Goal: Transaction & Acquisition: Purchase product/service

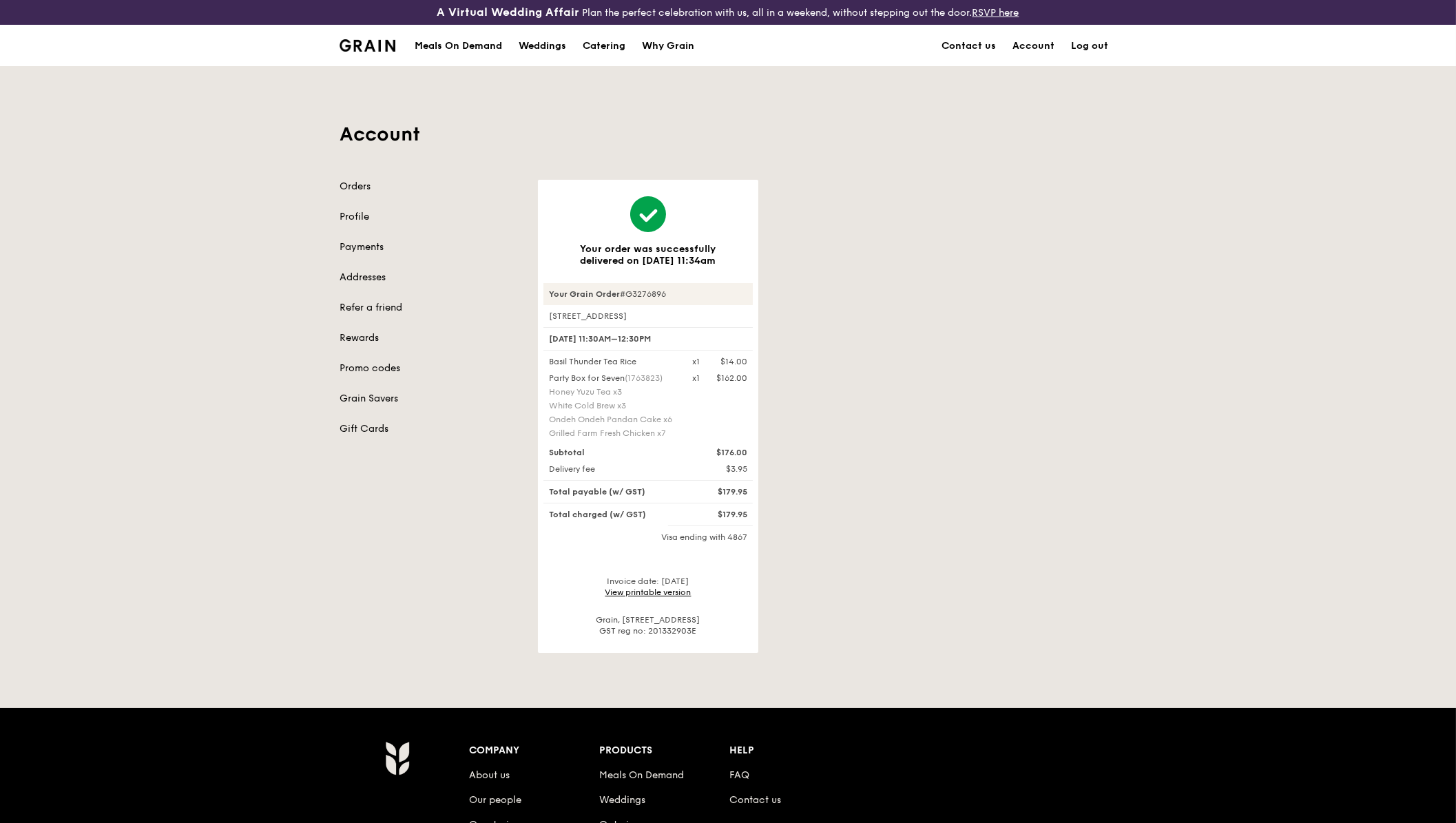
click at [465, 45] on div "Meals On Demand" at bounding box center [458, 46] width 87 height 41
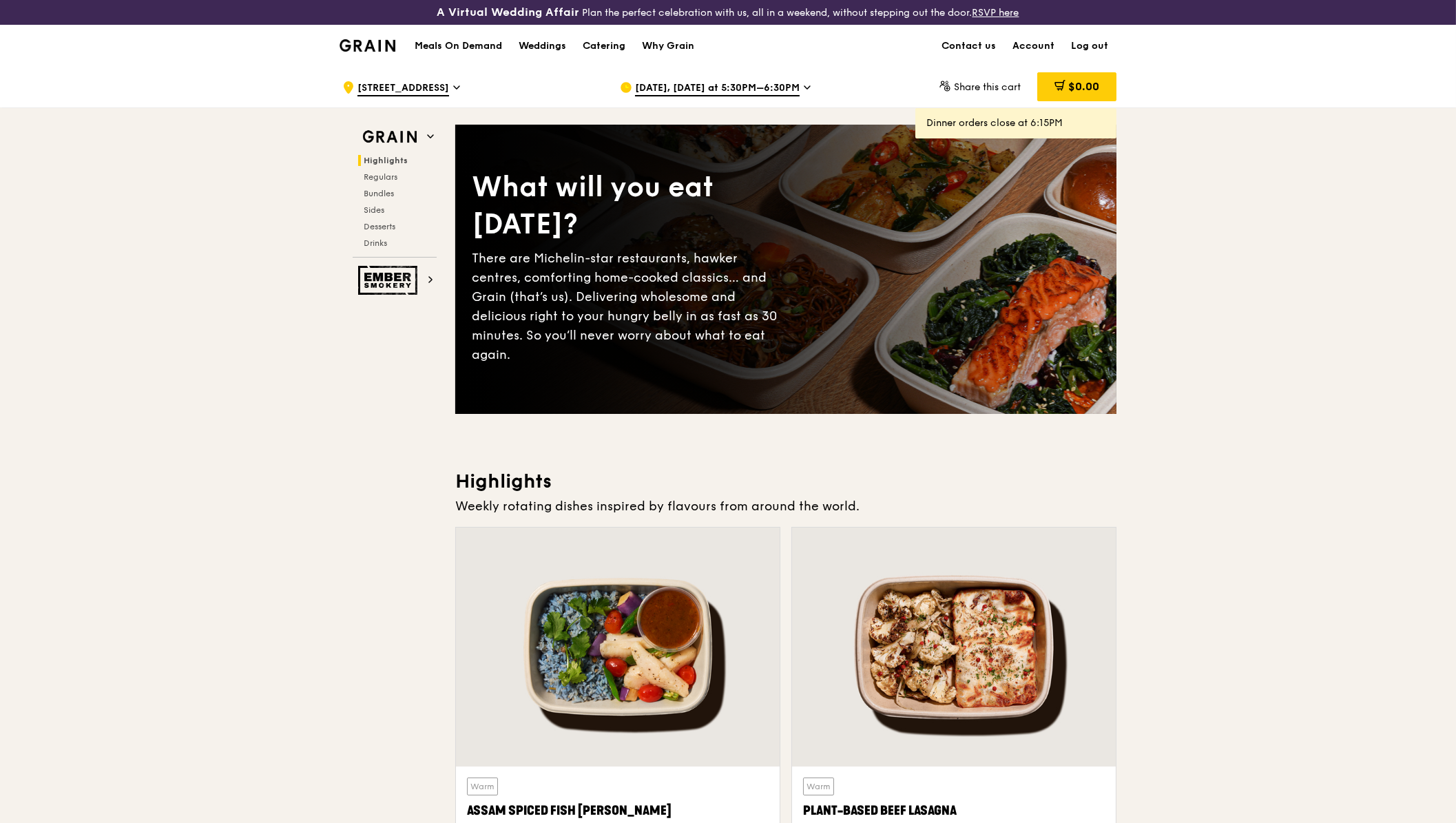
click at [692, 86] on span "[DATE], [DATE] at 5:30PM–6:30PM" at bounding box center [717, 89] width 164 height 15
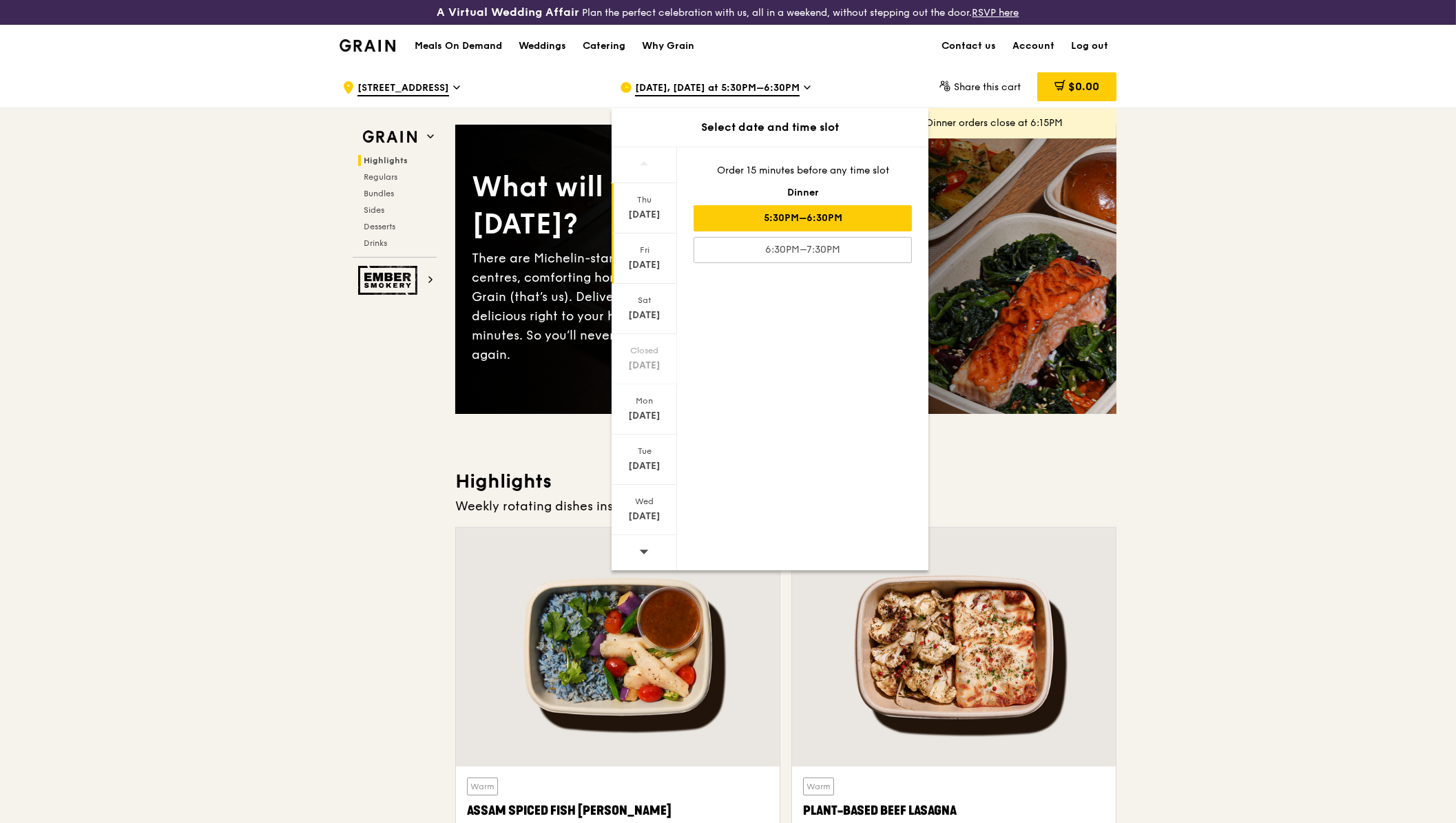
click at [651, 247] on div "Fri" at bounding box center [644, 250] width 61 height 11
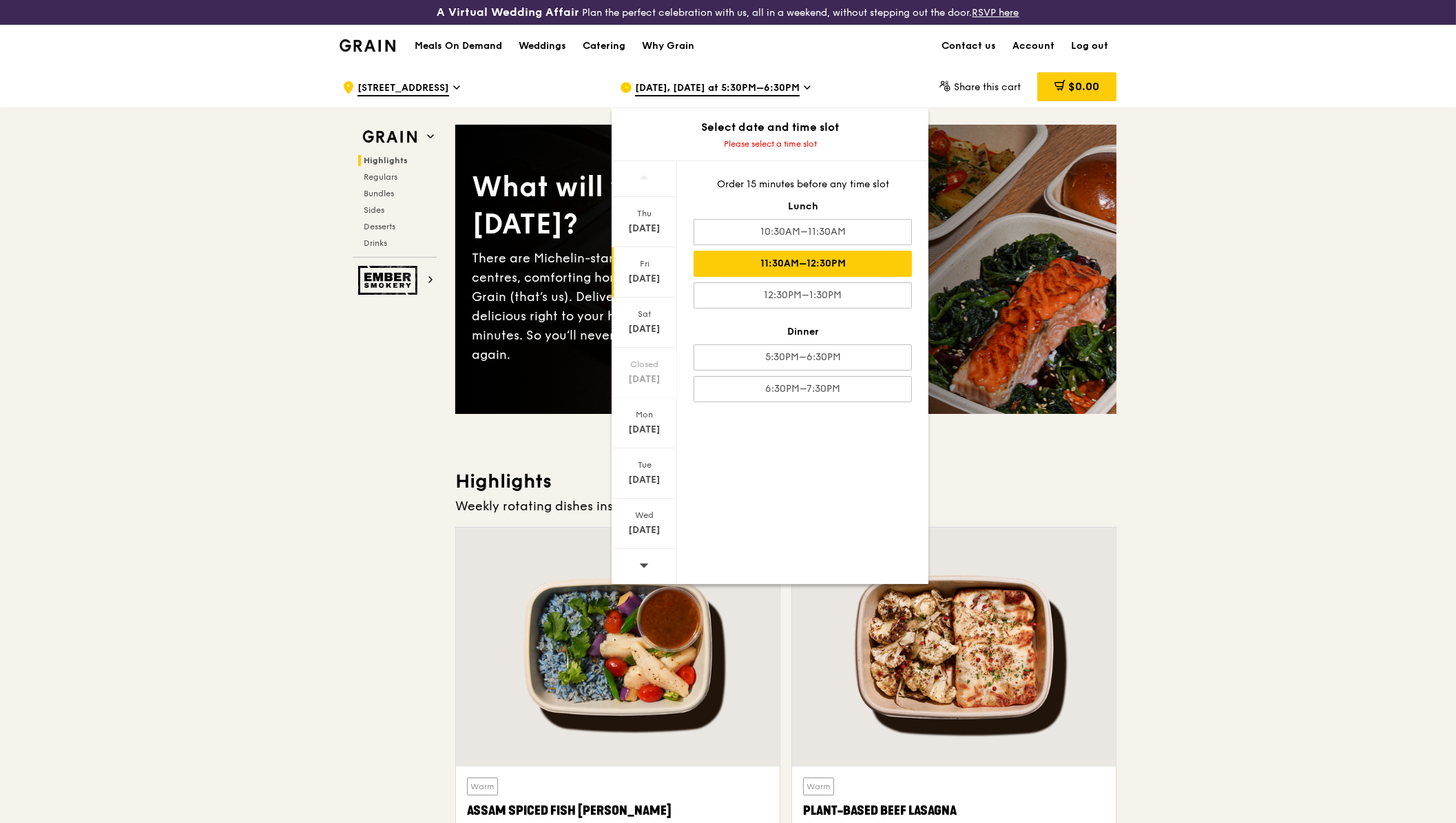
click at [749, 260] on div "11:30AM–12:30PM" at bounding box center [802, 264] width 218 height 26
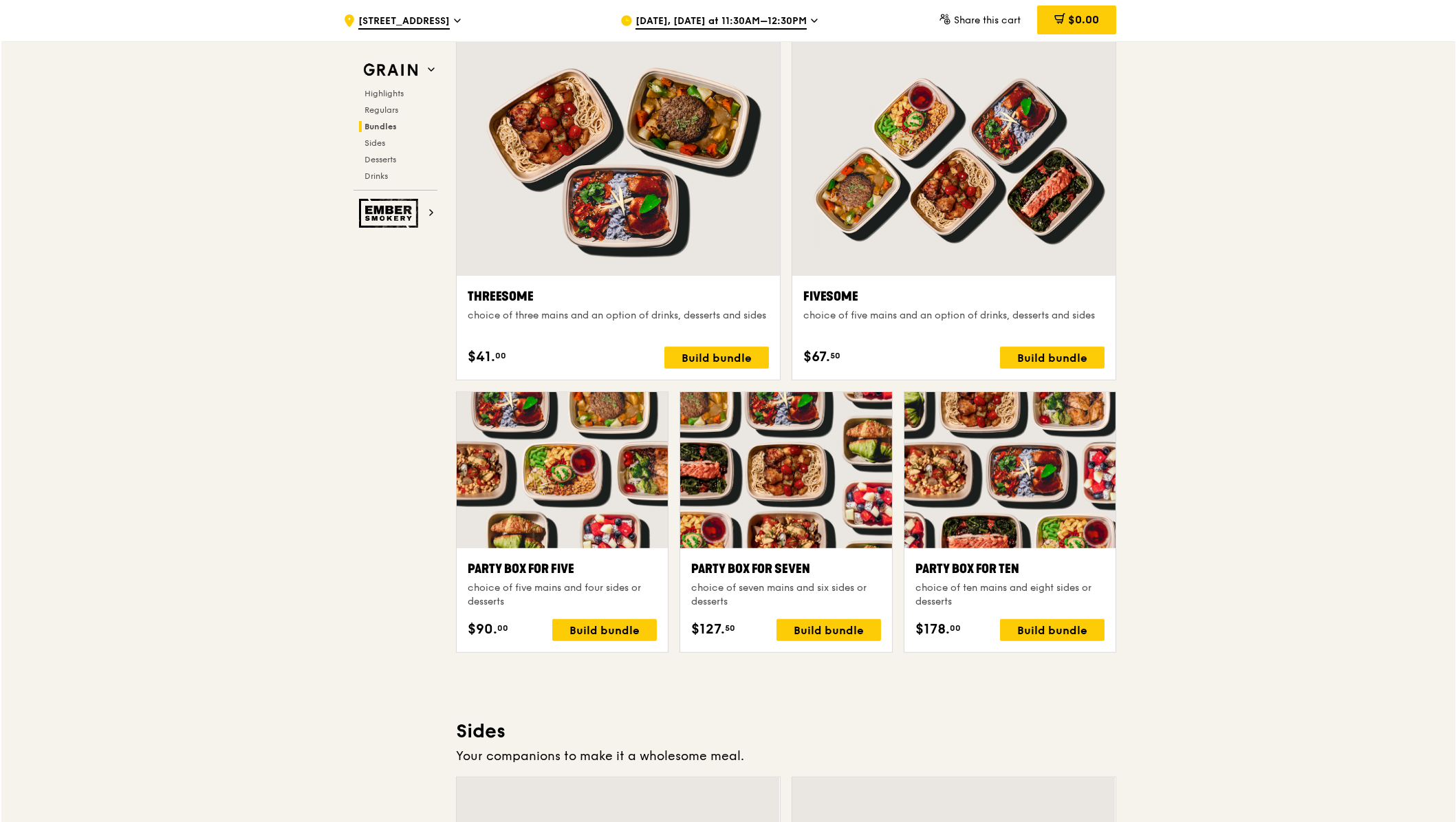
scroll to position [2463, 0]
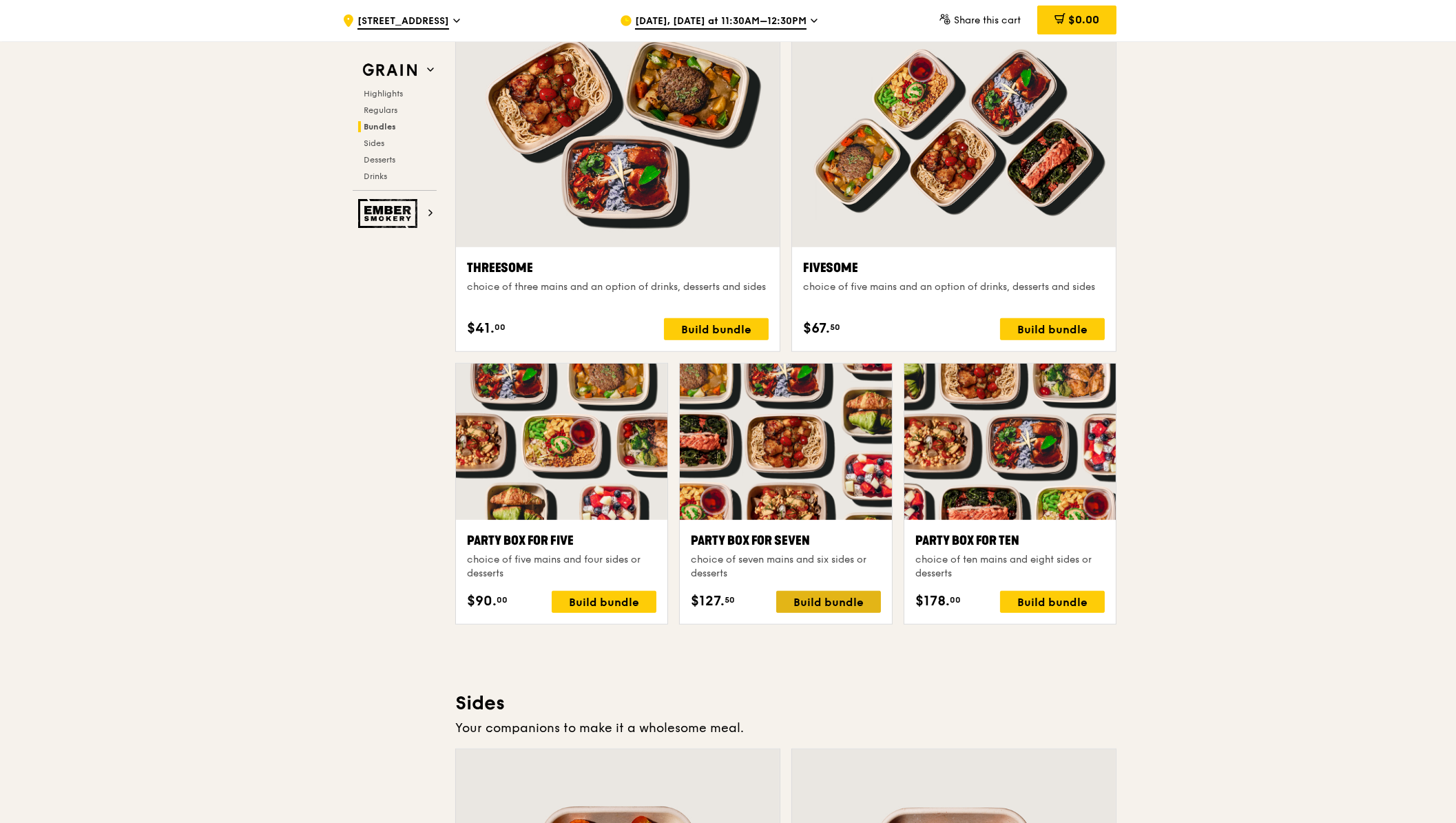
click at [821, 600] on div "Build bundle" at bounding box center [829, 602] width 105 height 22
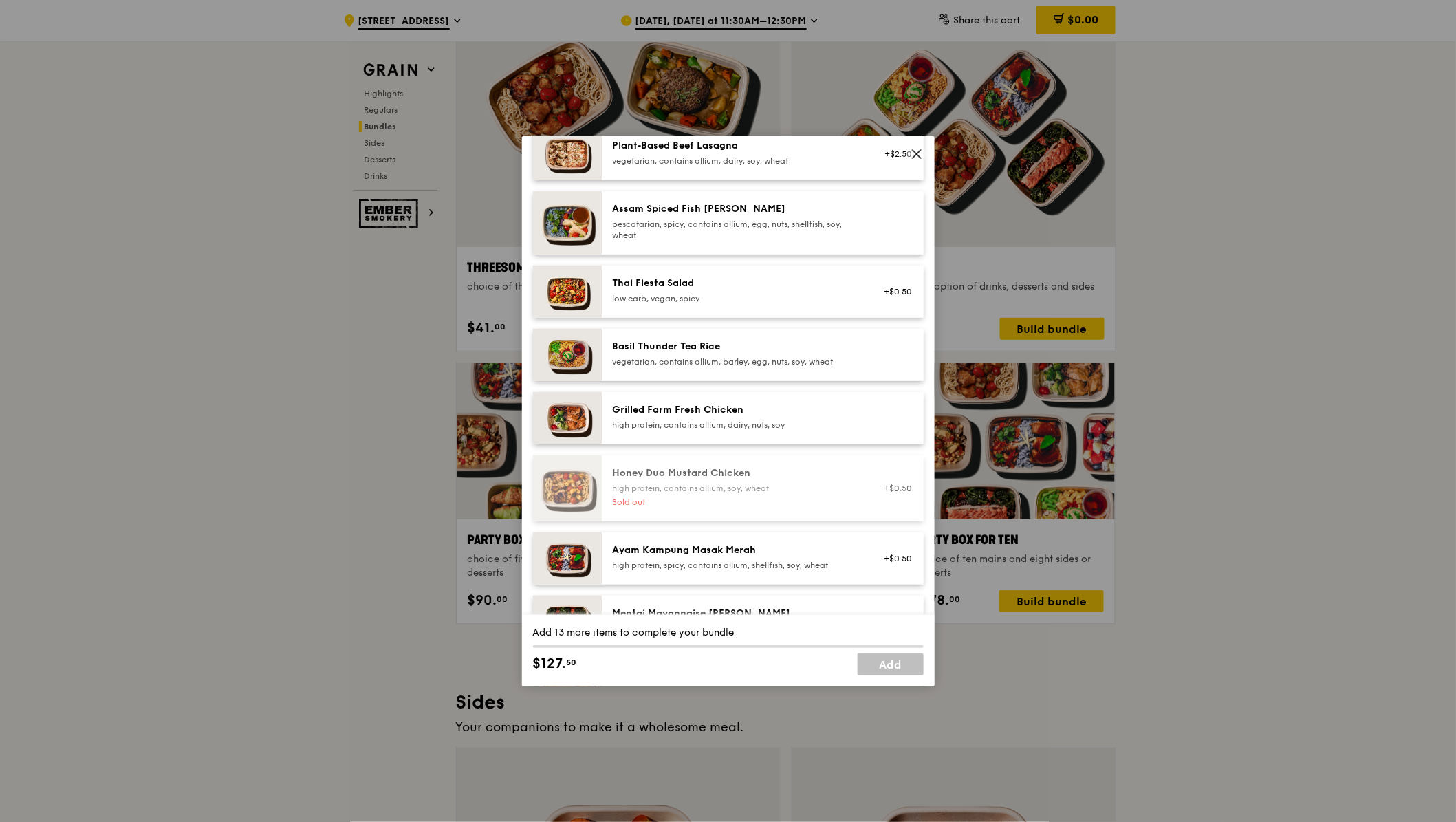
scroll to position [135, 0]
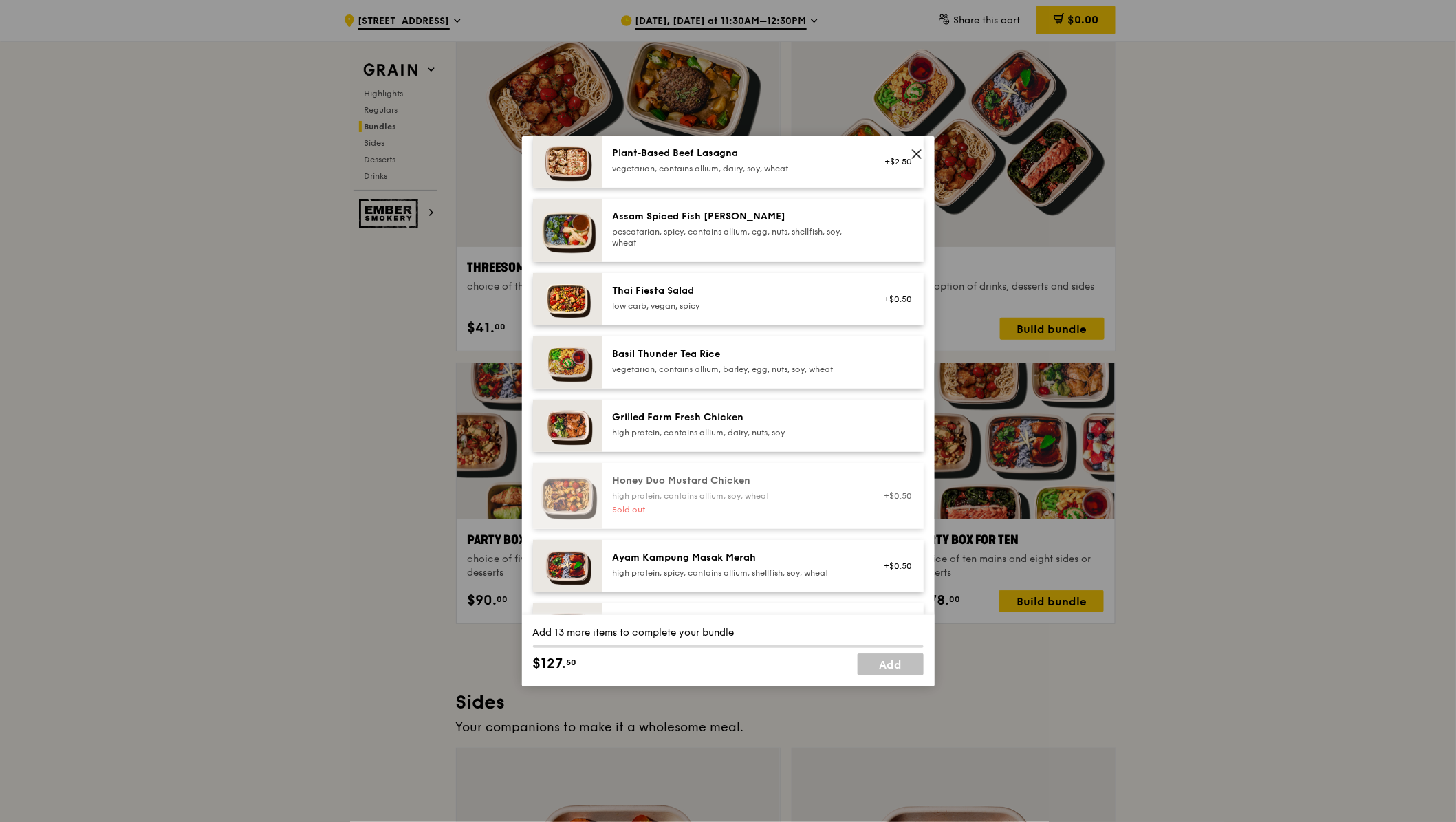
click at [754, 441] on div "Grilled Farm Fresh Chicken high protein, contains allium, dairy, nuts, soy" at bounding box center [736, 425] width 263 height 30
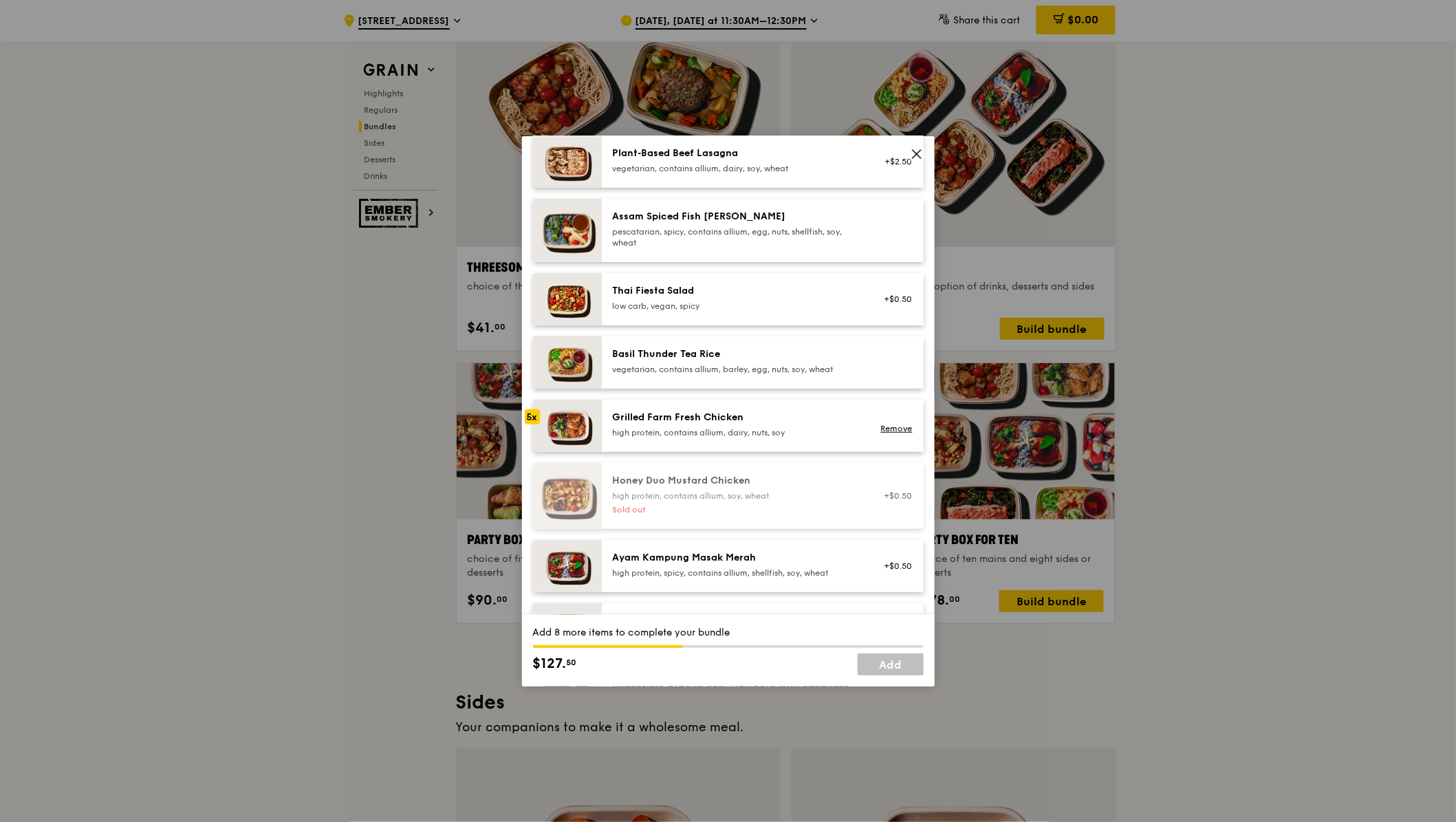
click at [754, 441] on div "Grilled Farm Fresh Chicken high protein, contains allium, dairy, nuts, soy" at bounding box center [736, 425] width 263 height 30
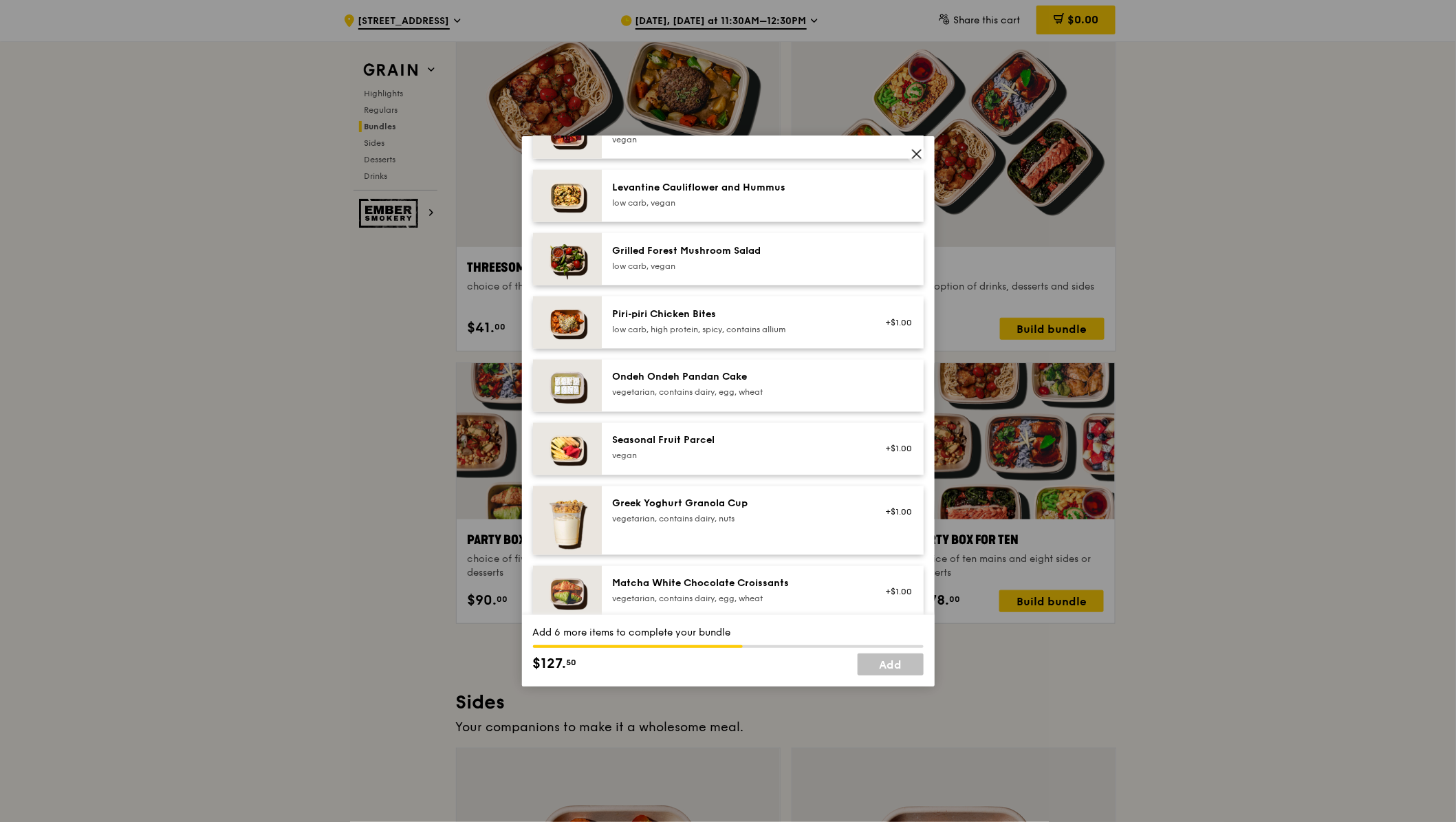
scroll to position [885, 0]
click at [841, 392] on div "vegetarian, contains dairy, egg, wheat" at bounding box center [736, 395] width 247 height 11
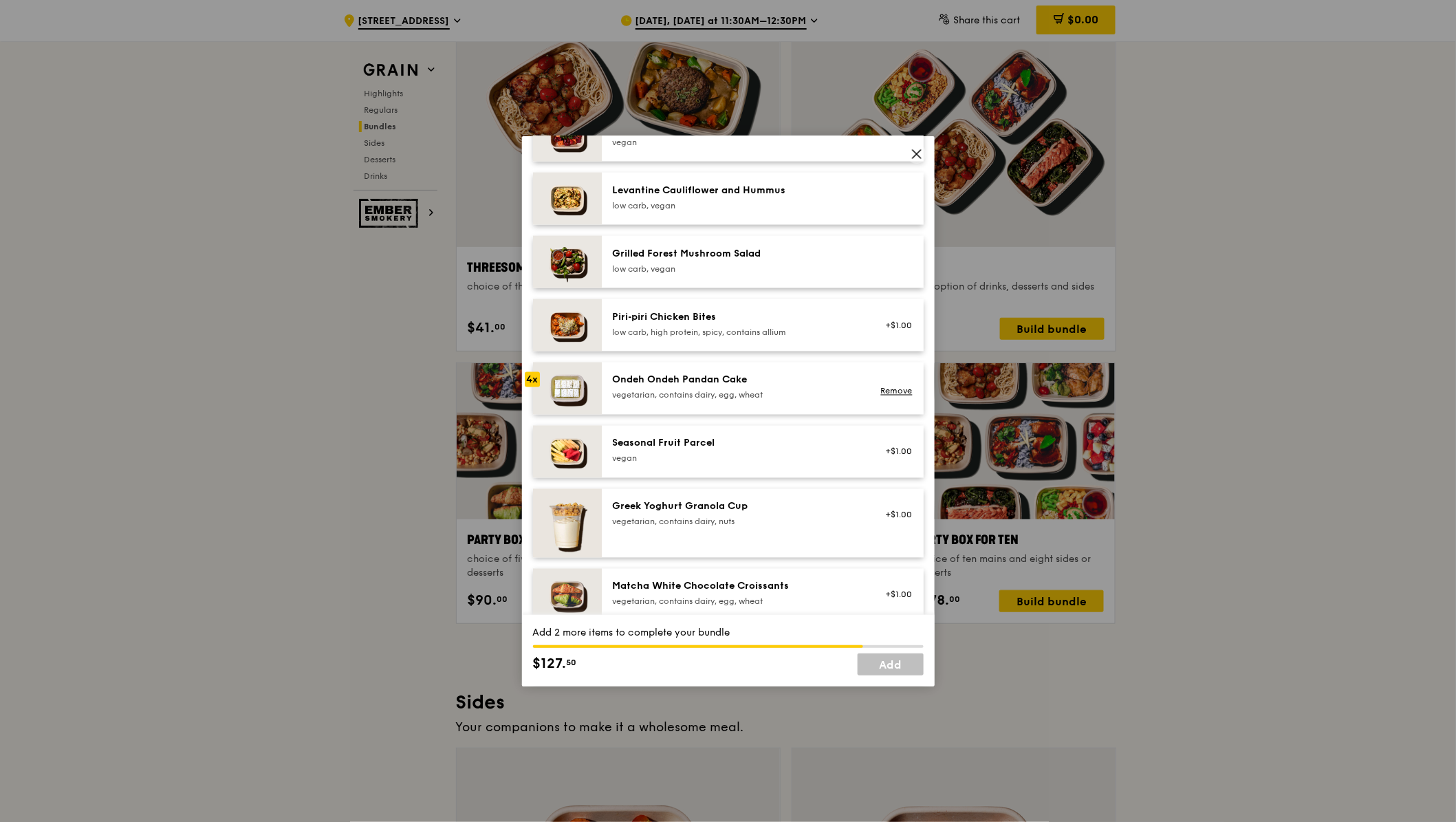
click at [841, 392] on div "vegetarian, contains dairy, egg, wheat" at bounding box center [736, 395] width 247 height 11
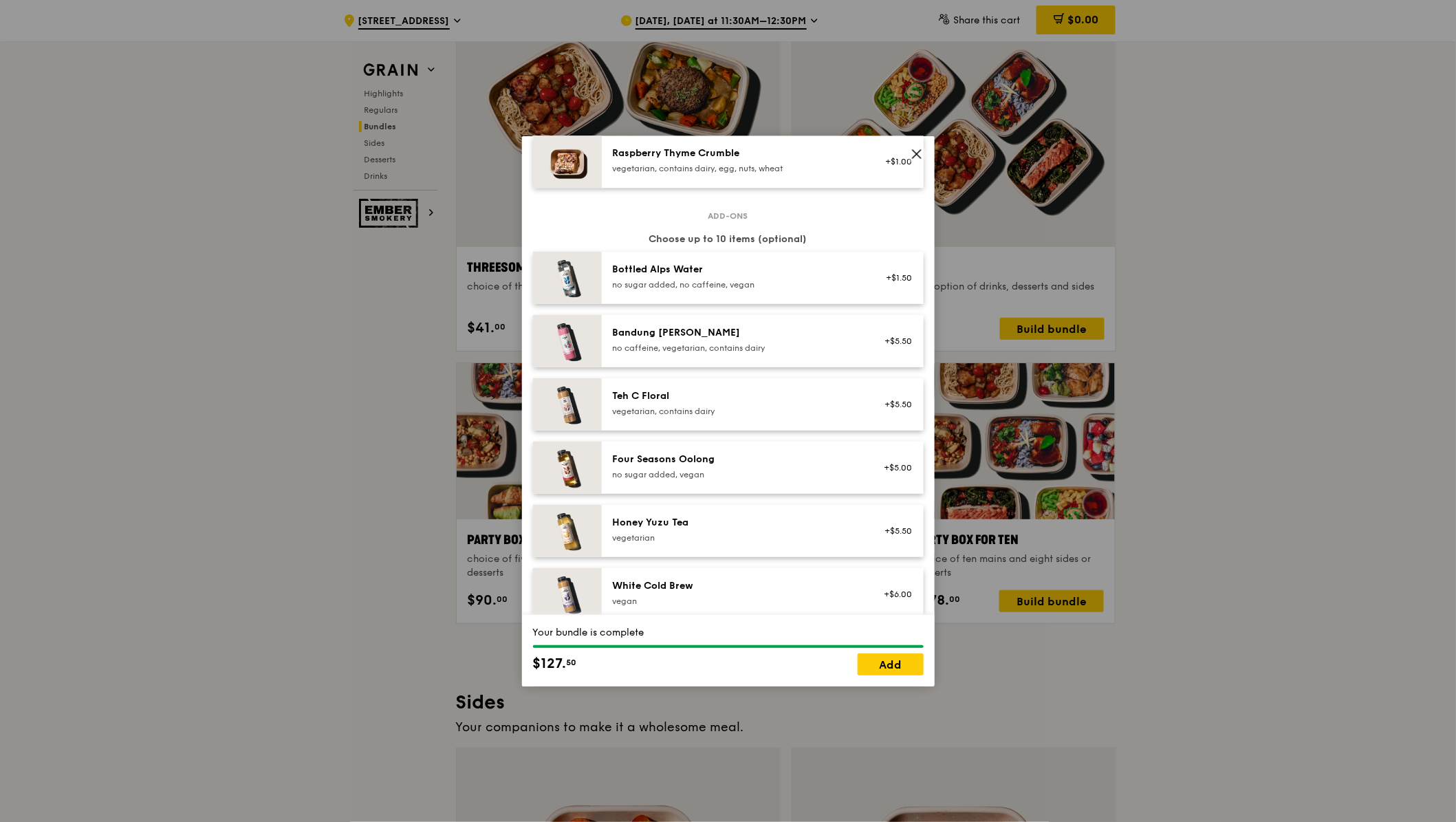
scroll to position [1383, 0]
click at [748, 514] on div "Honey Yuzu Tea" at bounding box center [736, 521] width 247 height 14
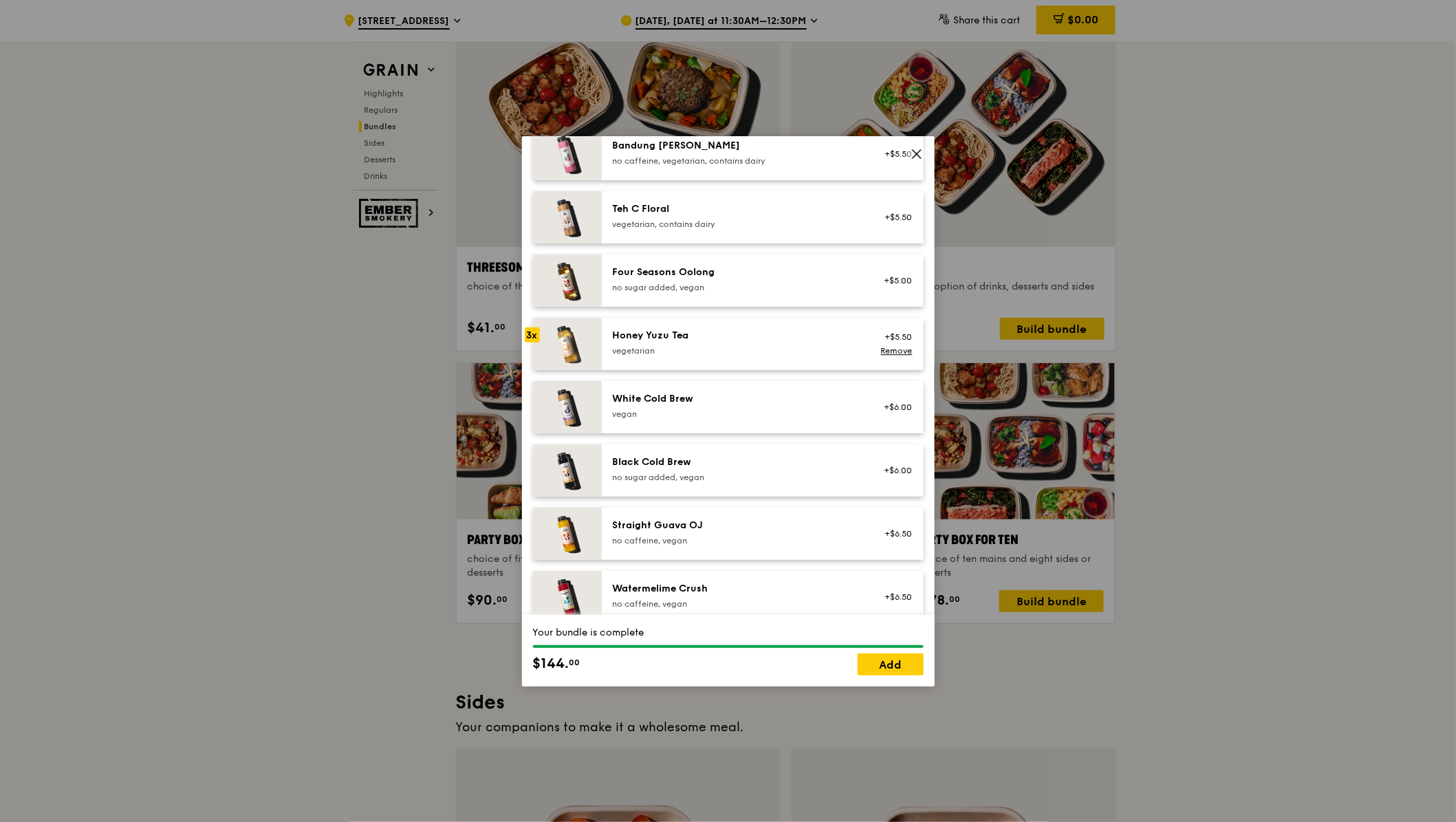
scroll to position [1567, 0]
click at [739, 394] on div "White Cold Brew" at bounding box center [736, 401] width 247 height 14
click at [881, 666] on link "Add" at bounding box center [890, 665] width 66 height 22
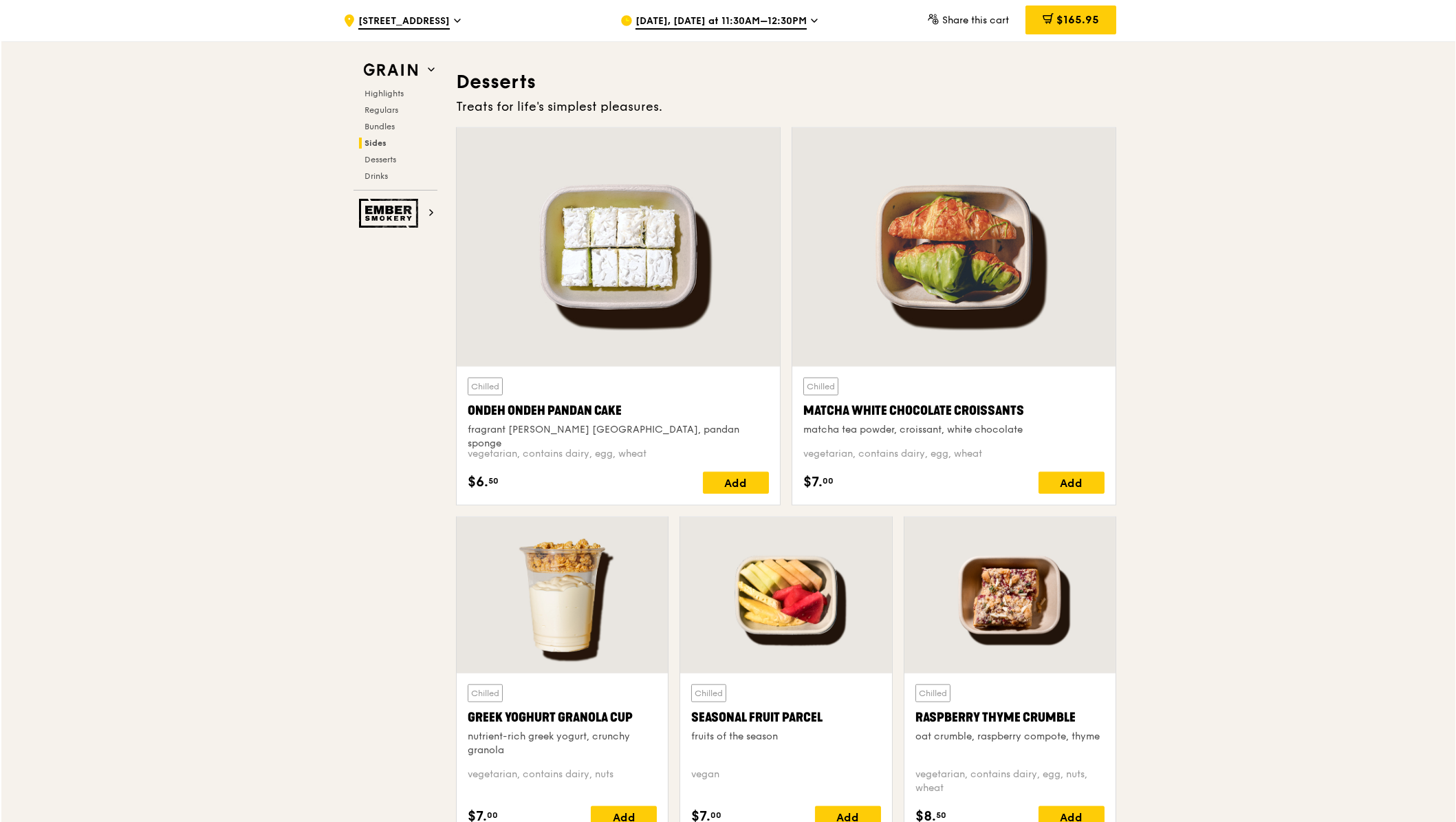
scroll to position [3951, 0]
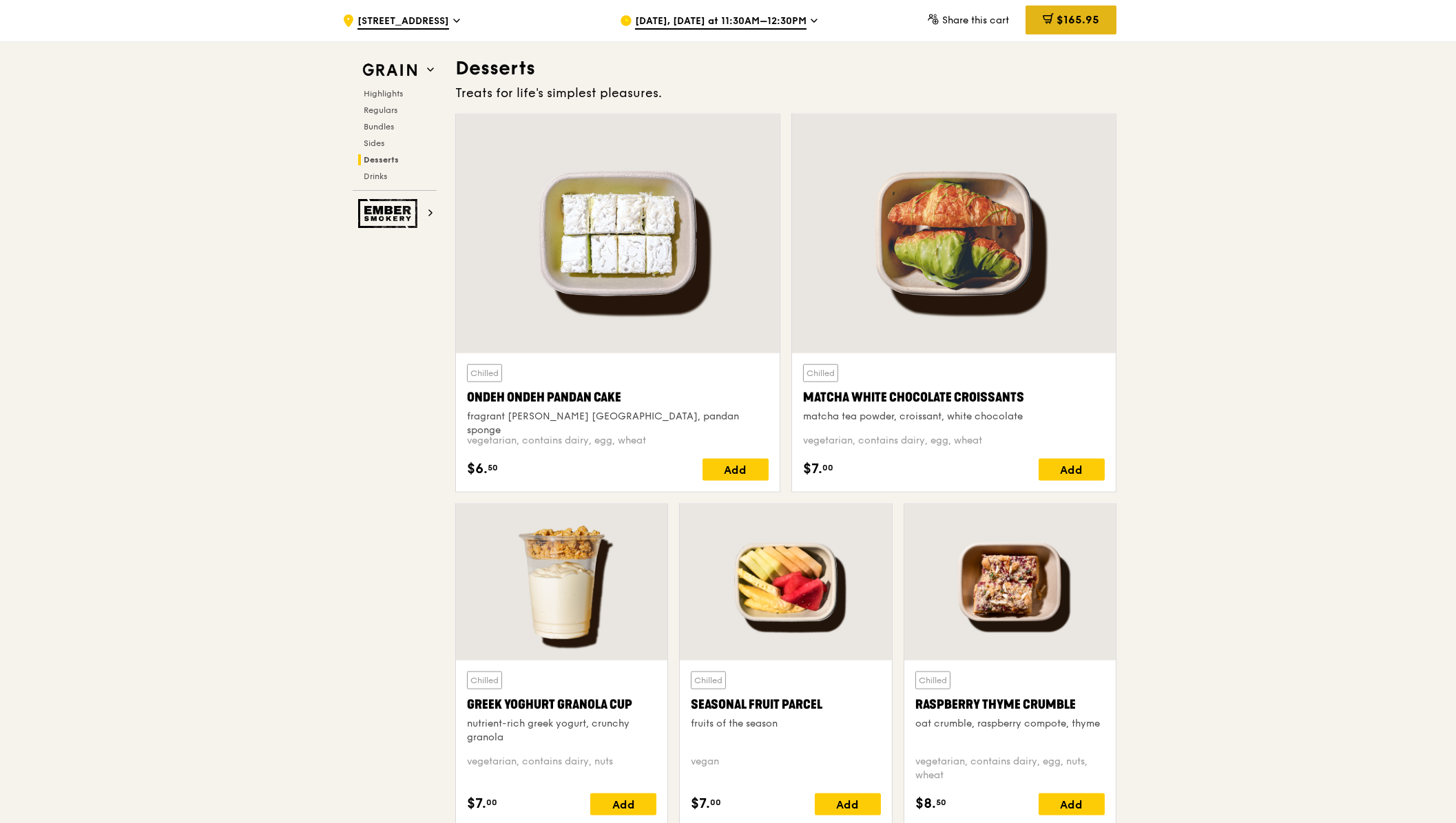
click at [1076, 10] on div "$165.95" at bounding box center [1071, 20] width 91 height 29
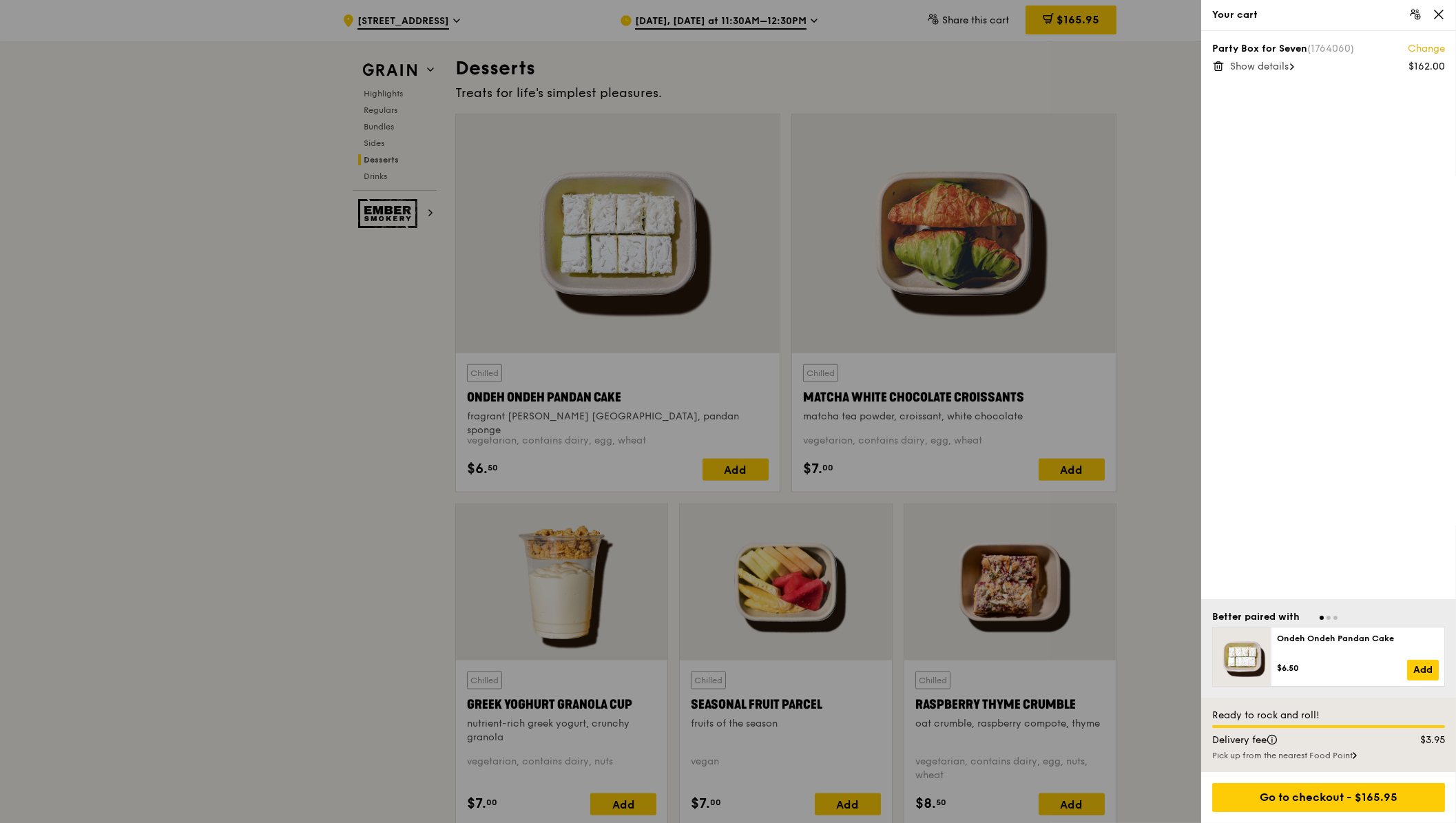
click at [1287, 68] on span "Show details" at bounding box center [1259, 66] width 59 height 12
click at [1415, 47] on link "Change" at bounding box center [1426, 49] width 37 height 14
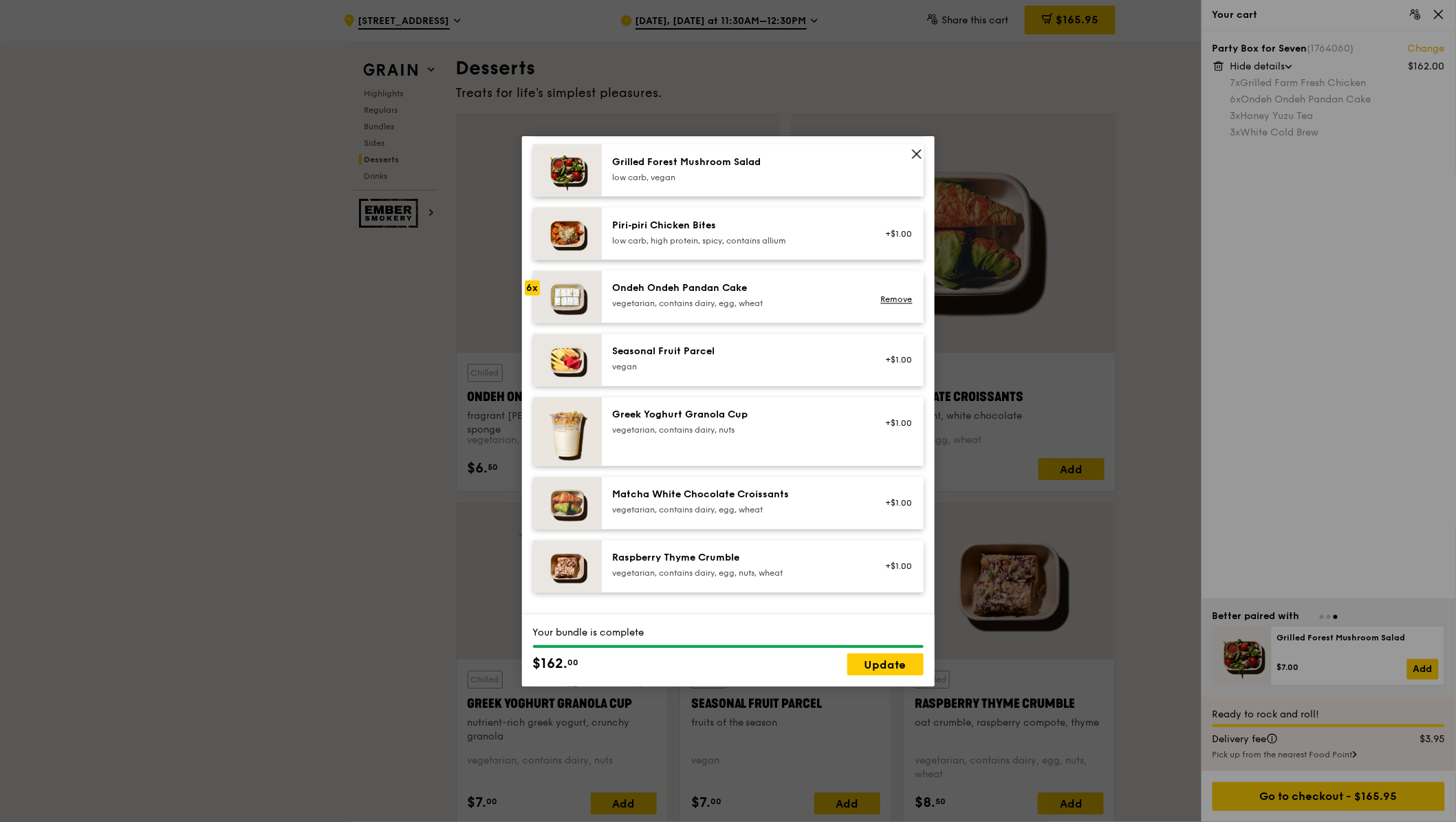
scroll to position [980, 0]
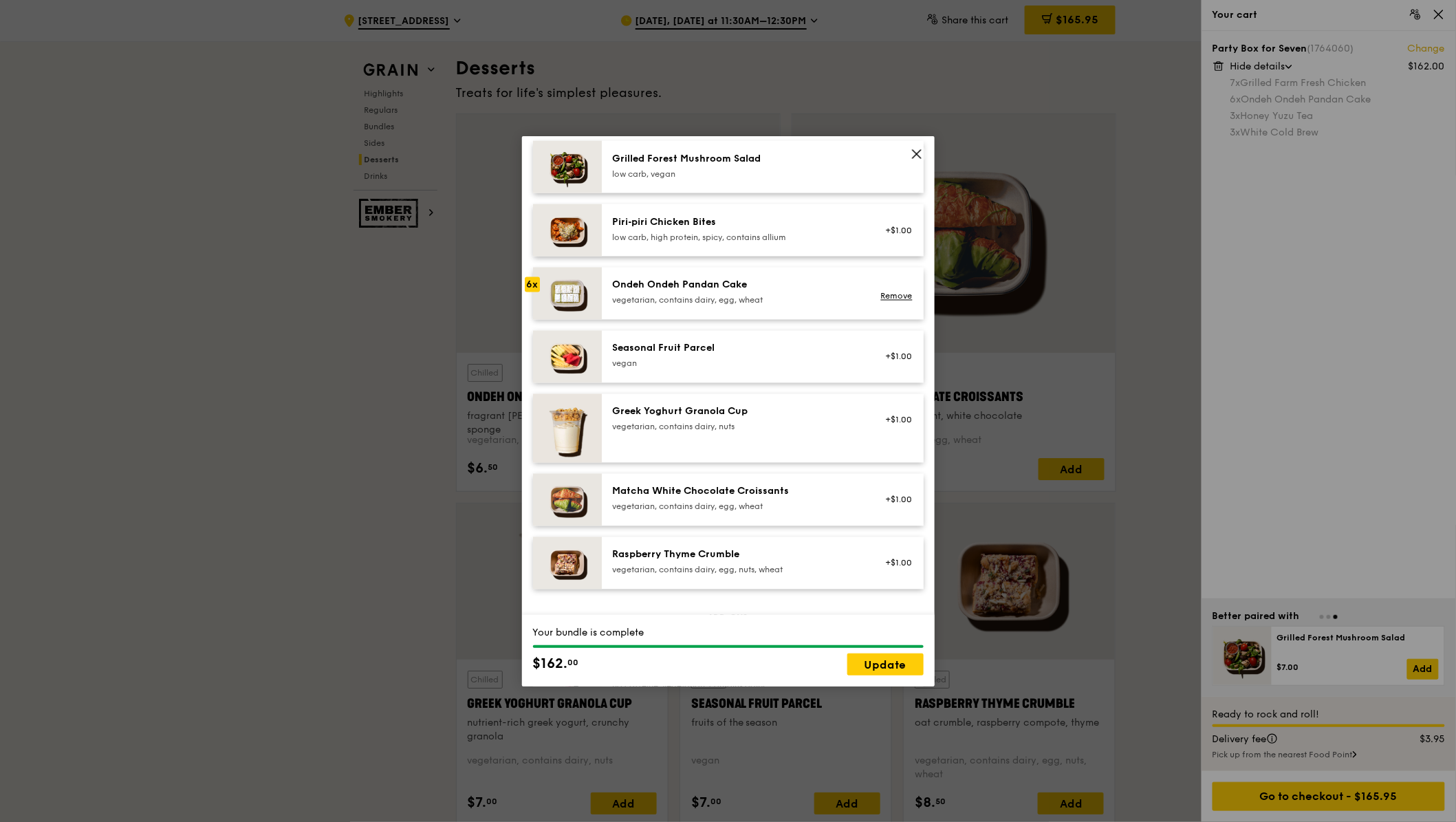
click at [919, 150] on icon at bounding box center [917, 154] width 8 height 8
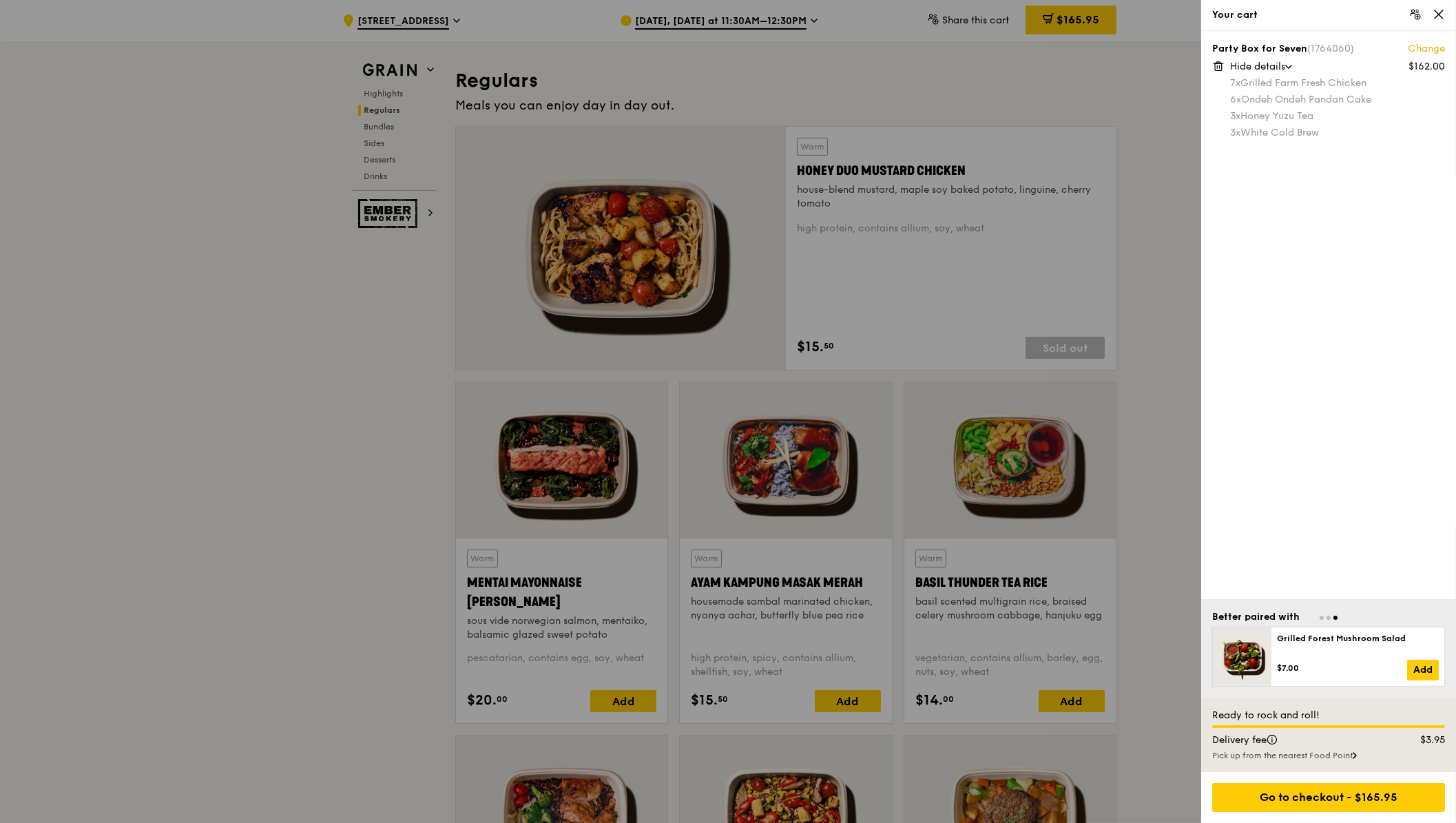
scroll to position [1268, 0]
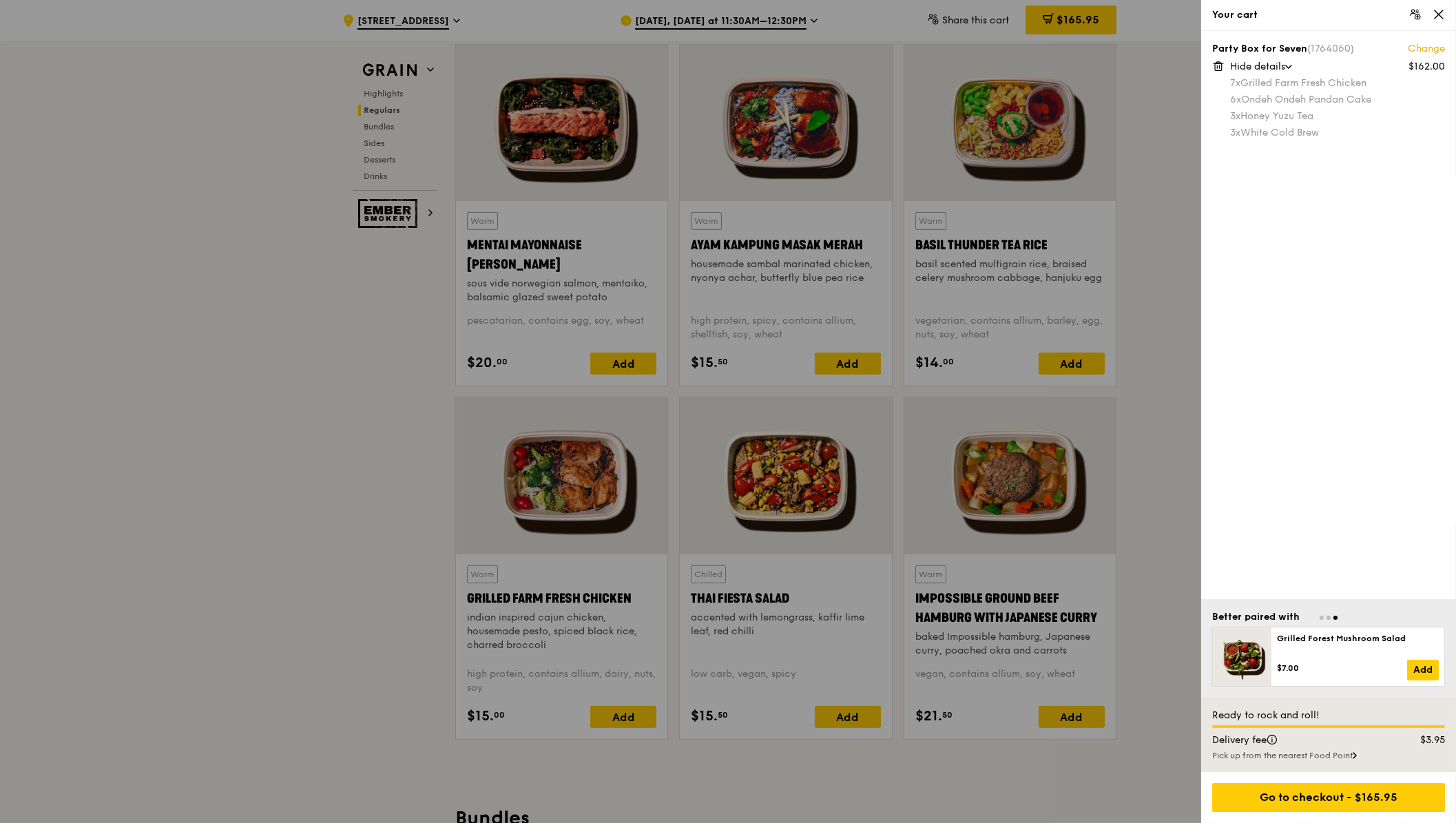
click at [1141, 229] on div at bounding box center [728, 411] width 1456 height 823
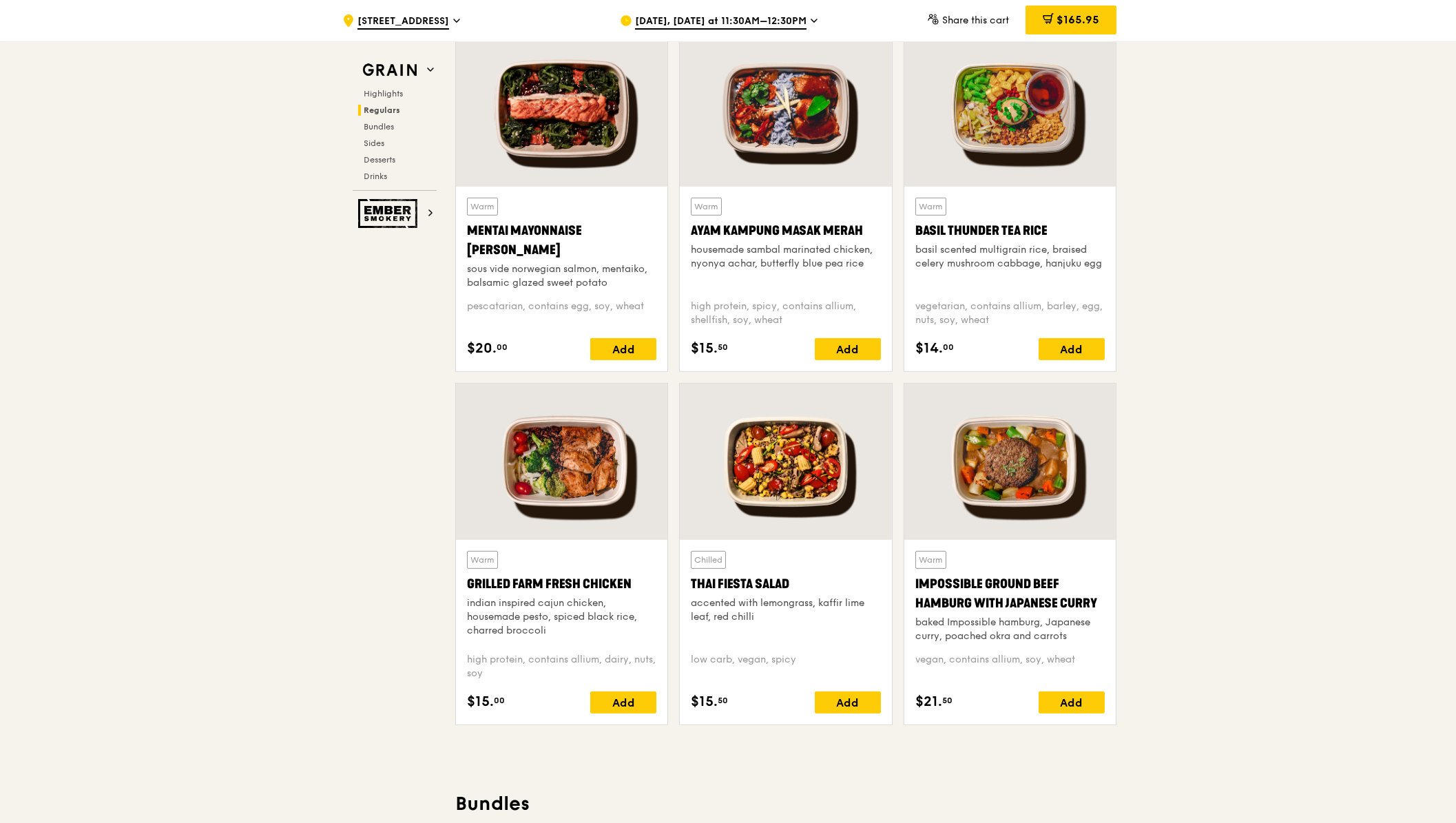
scroll to position [1284, 0]
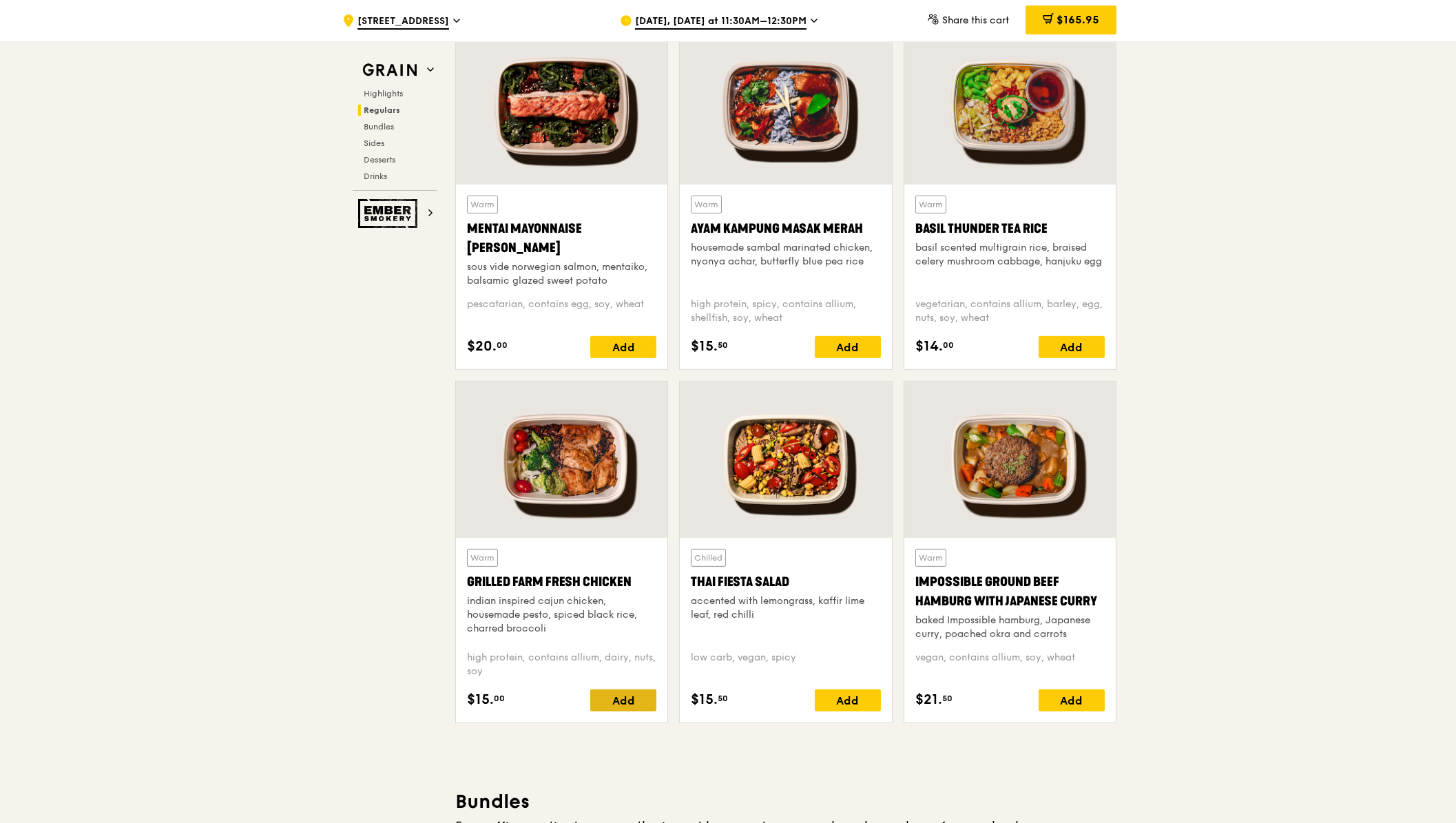
click at [631, 703] on div "Add" at bounding box center [623, 700] width 66 height 22
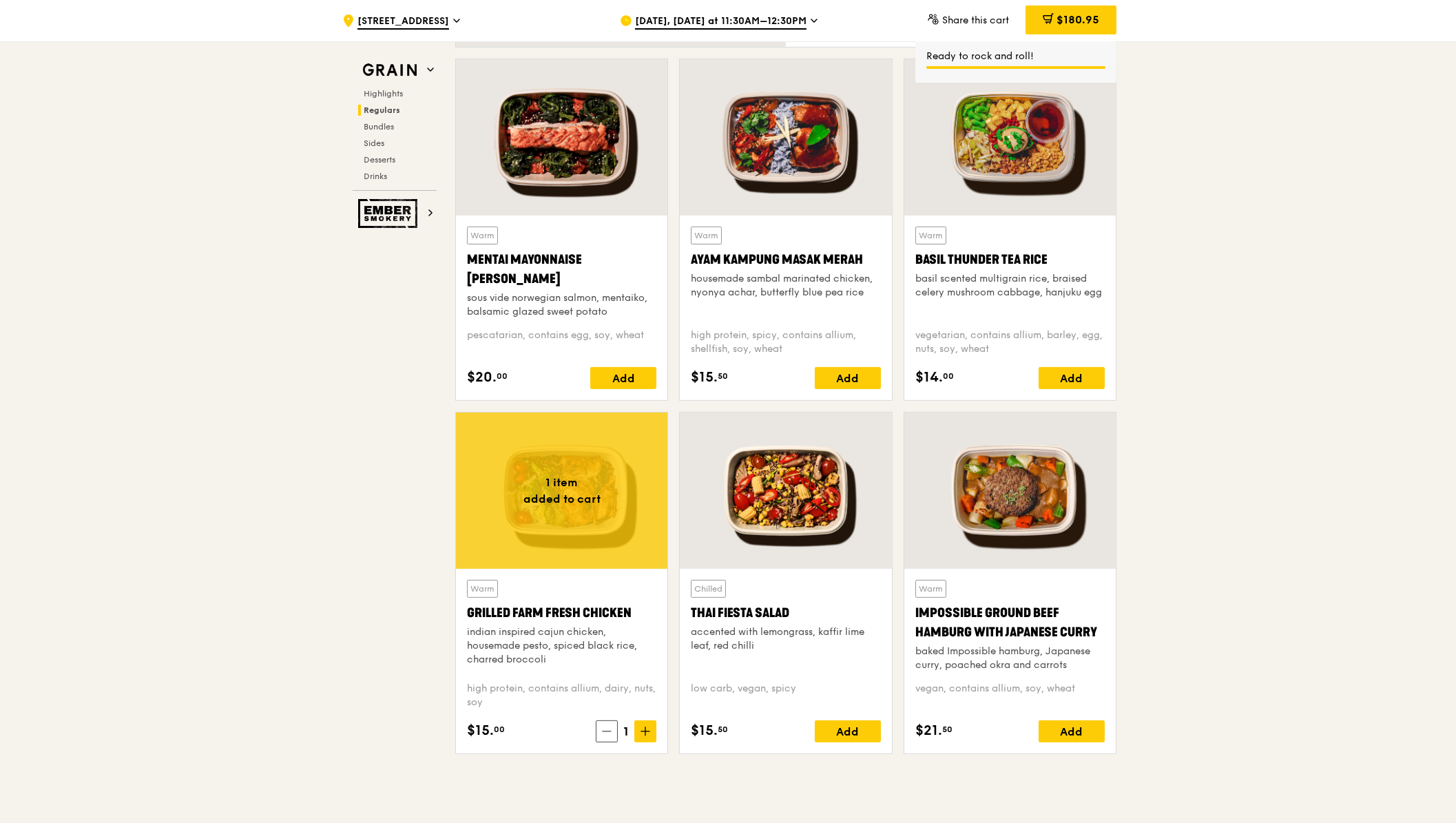
scroll to position [1253, 0]
click at [1068, 22] on span "$180.95" at bounding box center [1078, 20] width 43 height 13
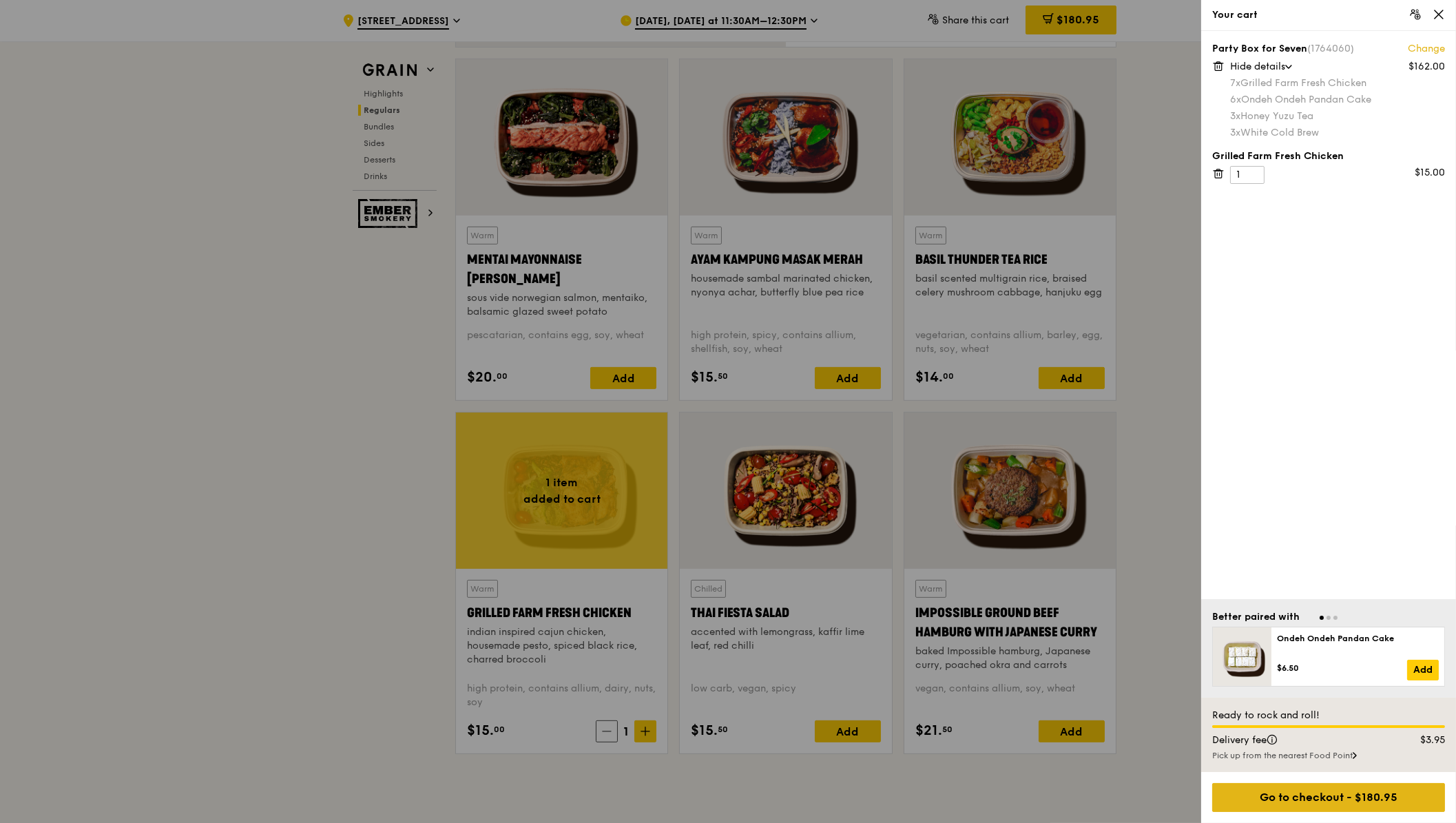
click at [1306, 791] on div "Go to checkout - $180.95" at bounding box center [1328, 798] width 233 height 29
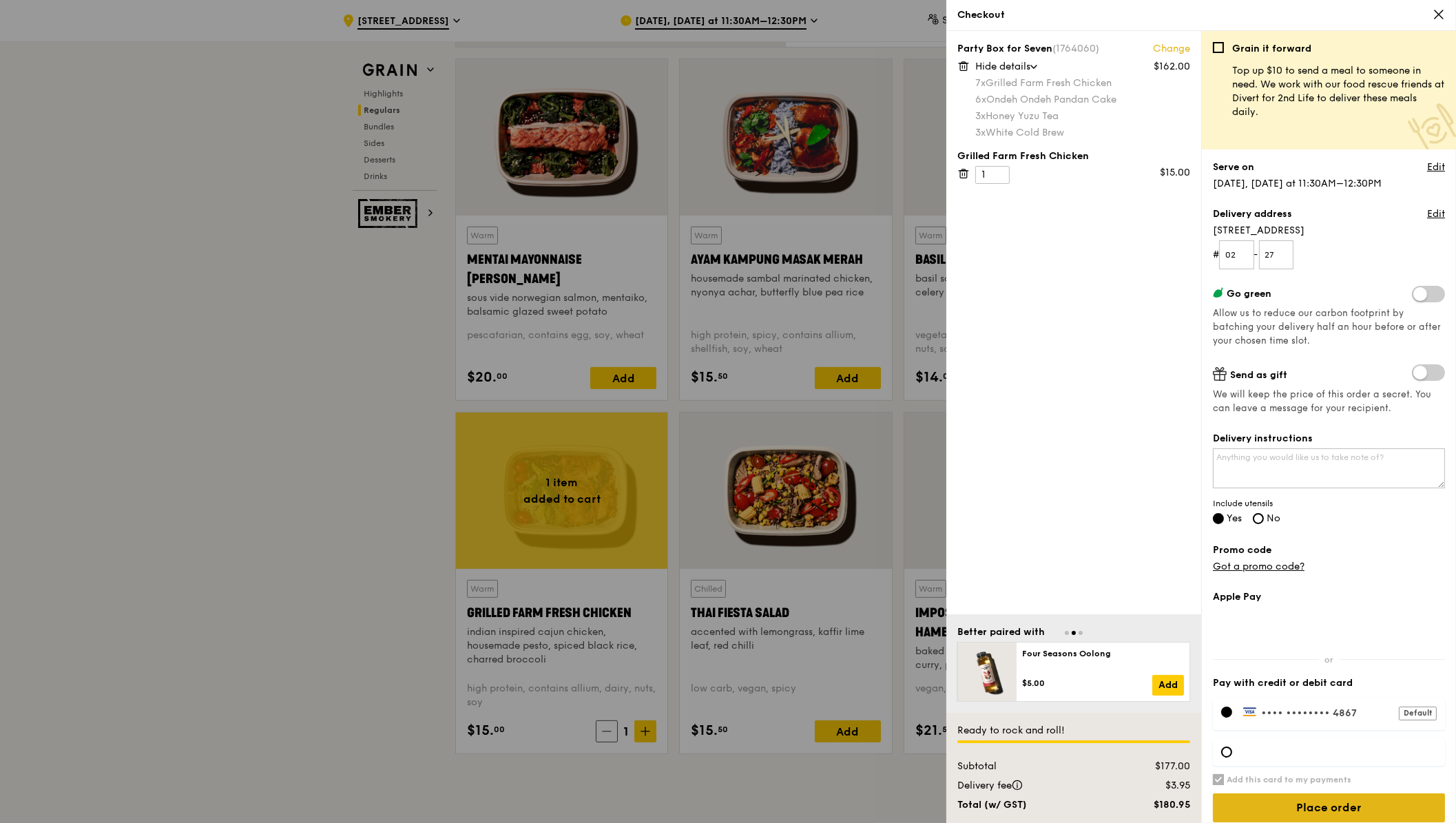
click at [1317, 807] on input "Place order" at bounding box center [1328, 808] width 232 height 29
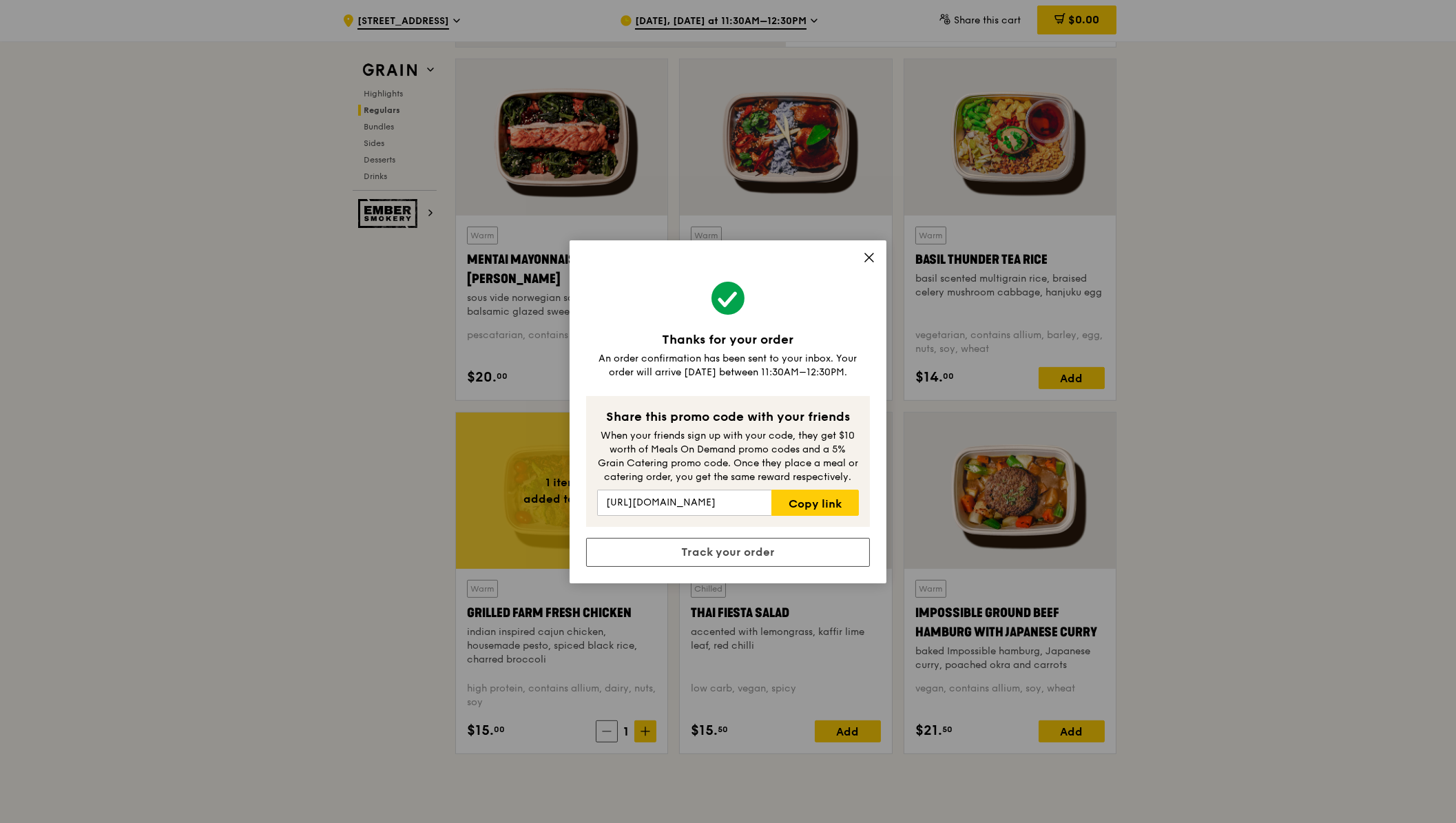
click at [864, 261] on icon at bounding box center [869, 258] width 13 height 13
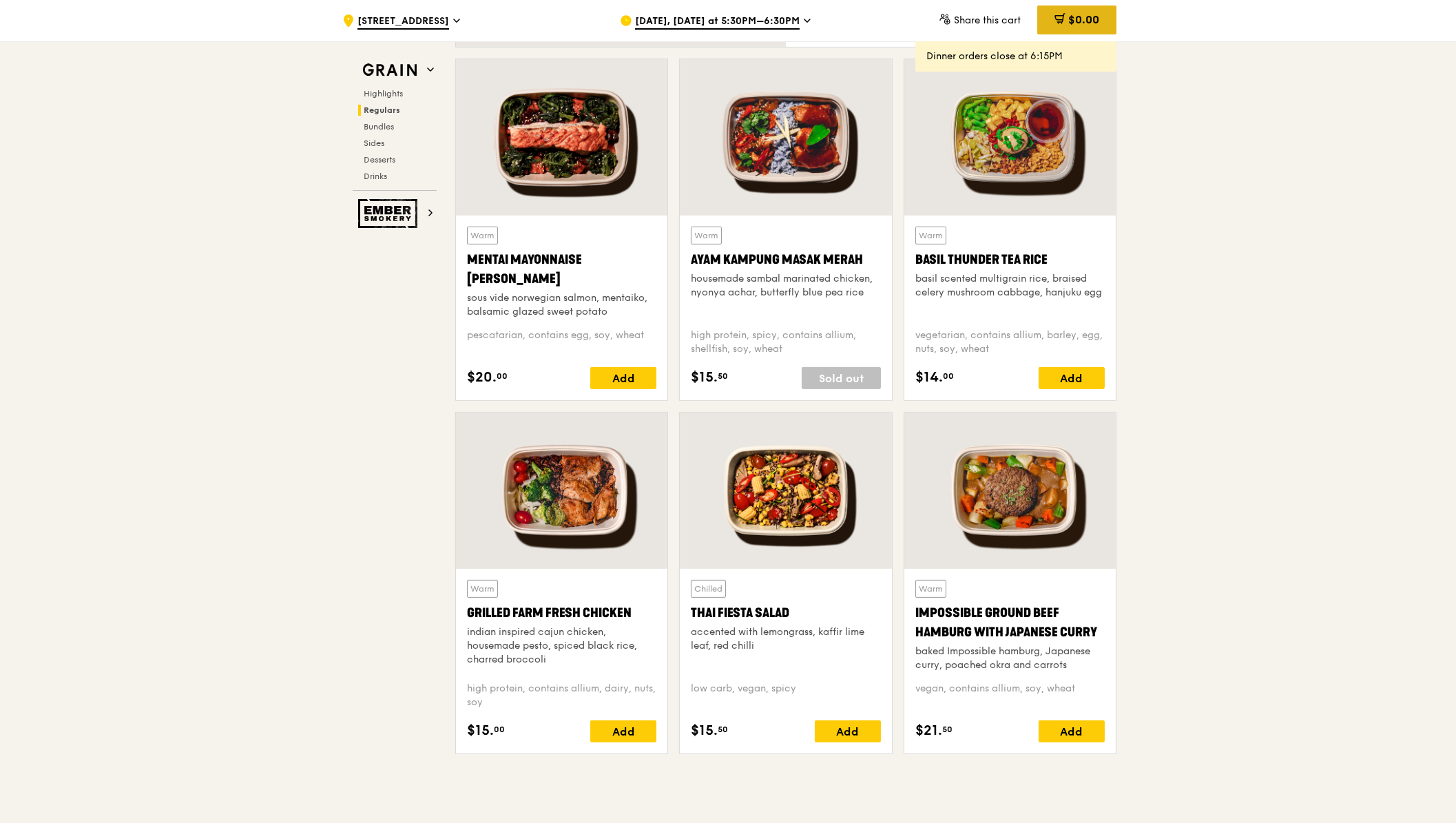
click at [1073, 22] on span "$0.00" at bounding box center [1084, 20] width 31 height 13
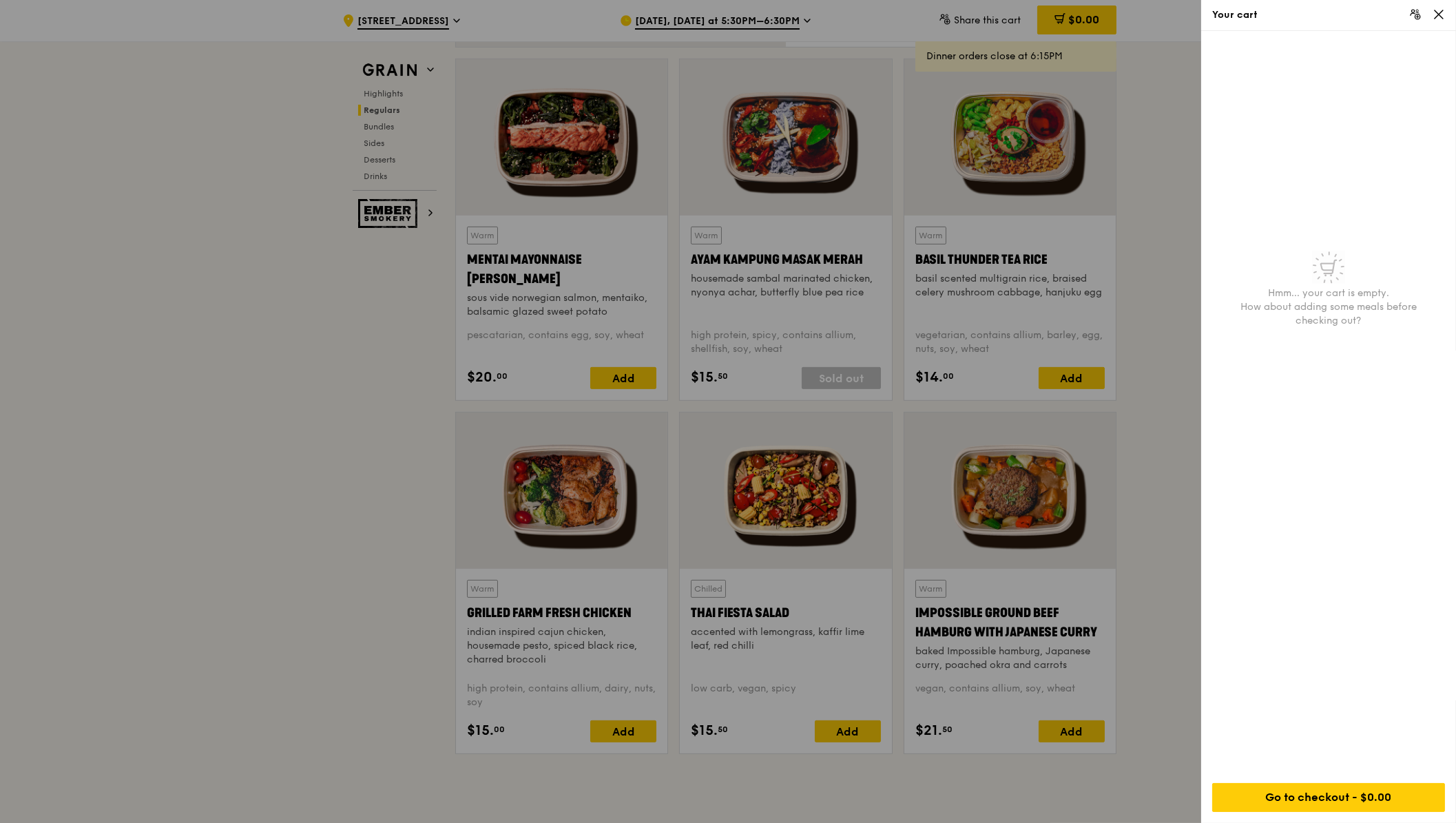
click at [1141, 70] on div at bounding box center [728, 411] width 1456 height 823
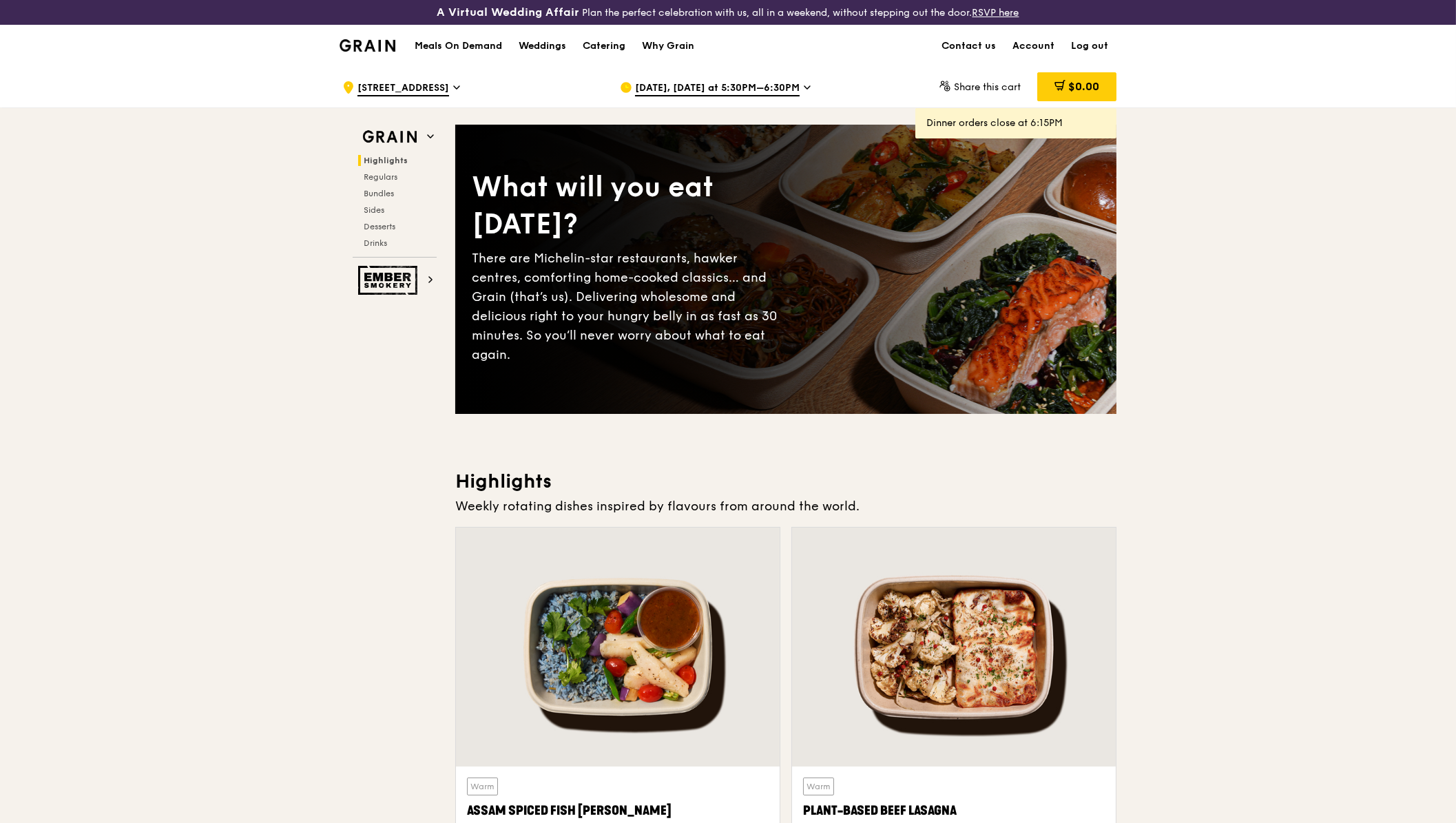
scroll to position [0, 0]
click at [1036, 47] on link "Account" at bounding box center [1034, 46] width 59 height 41
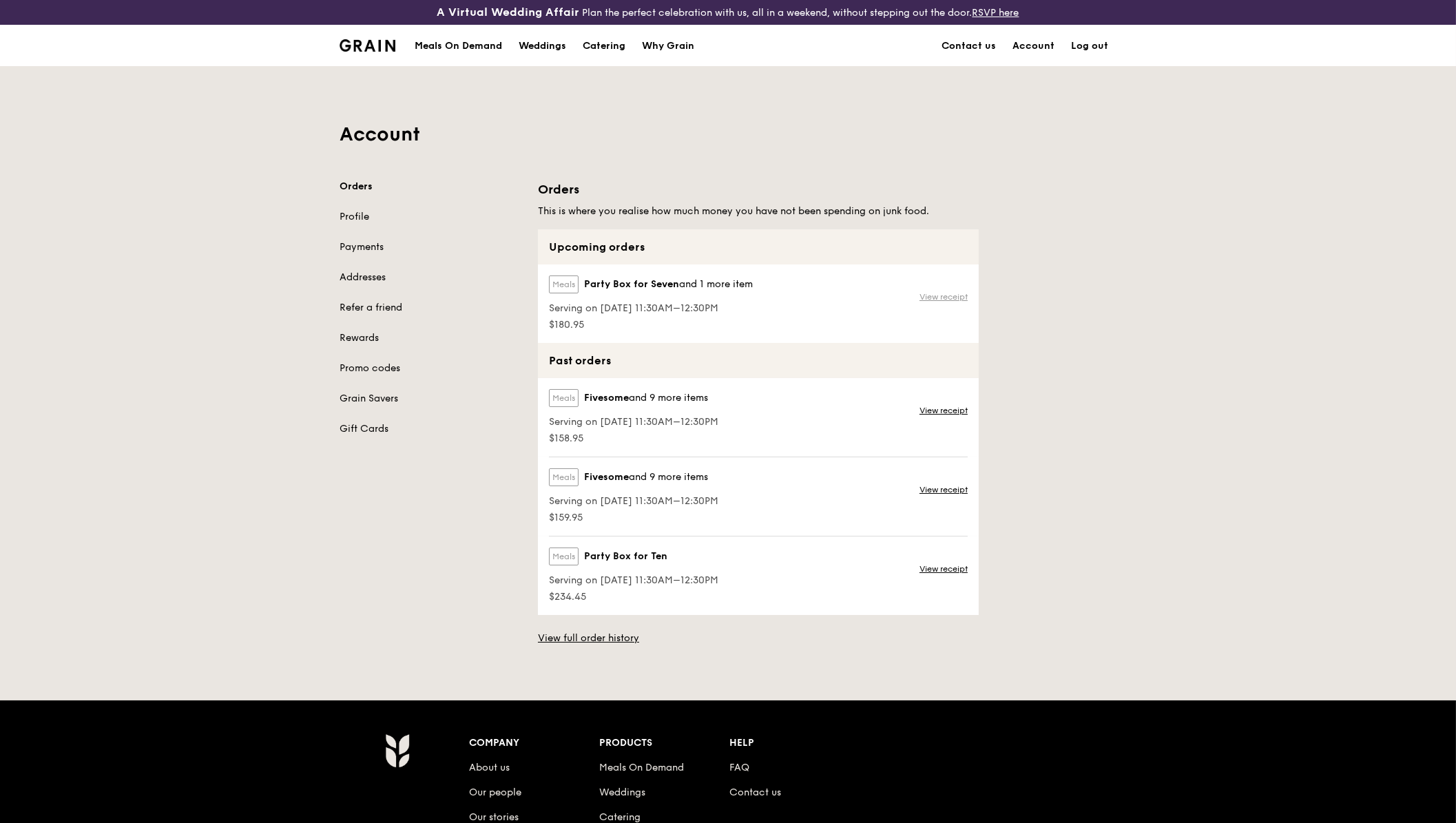
click at [951, 300] on link "View receipt" at bounding box center [943, 297] width 48 height 11
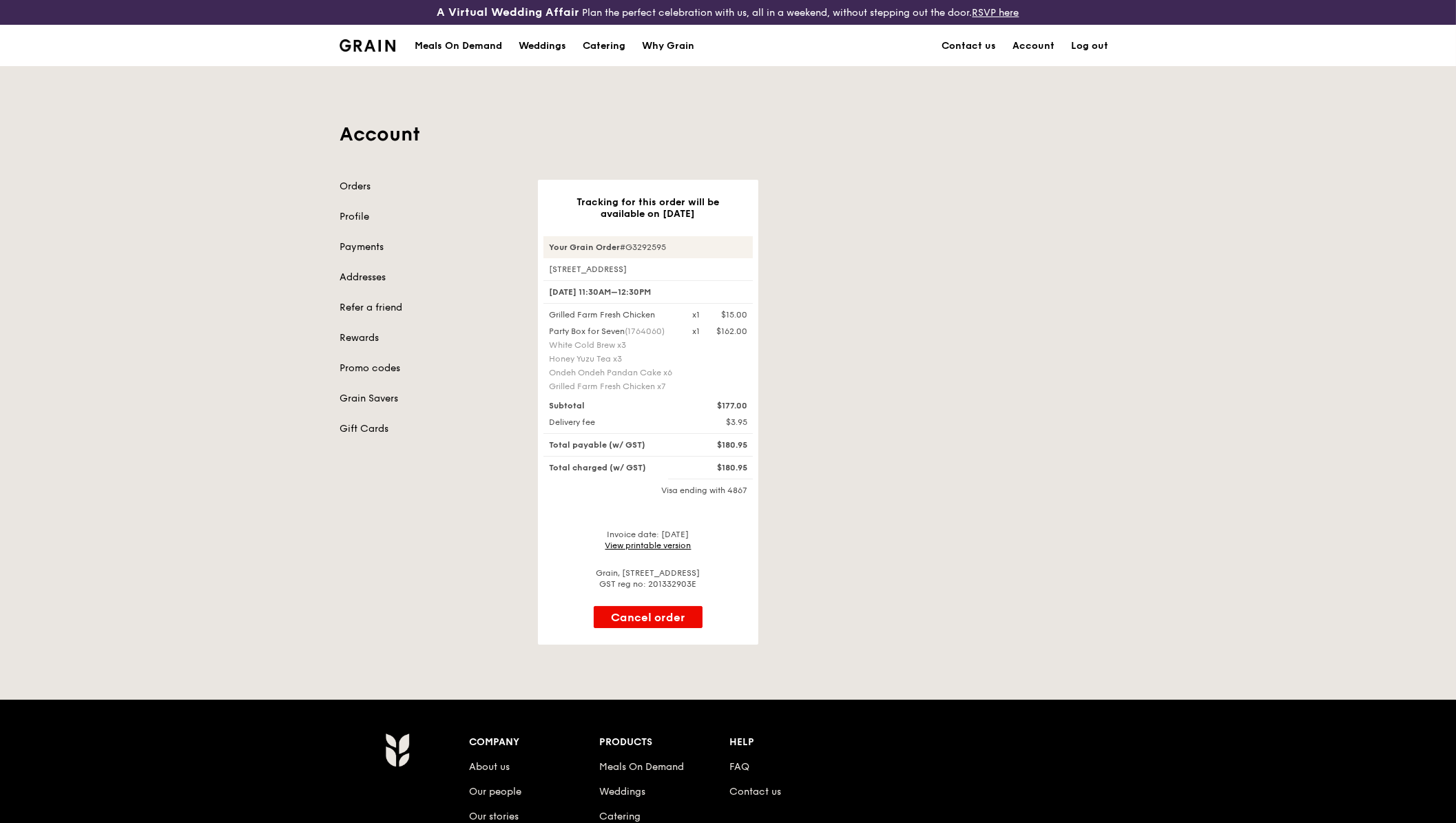
click at [358, 189] on link "Orders" at bounding box center [430, 187] width 182 height 14
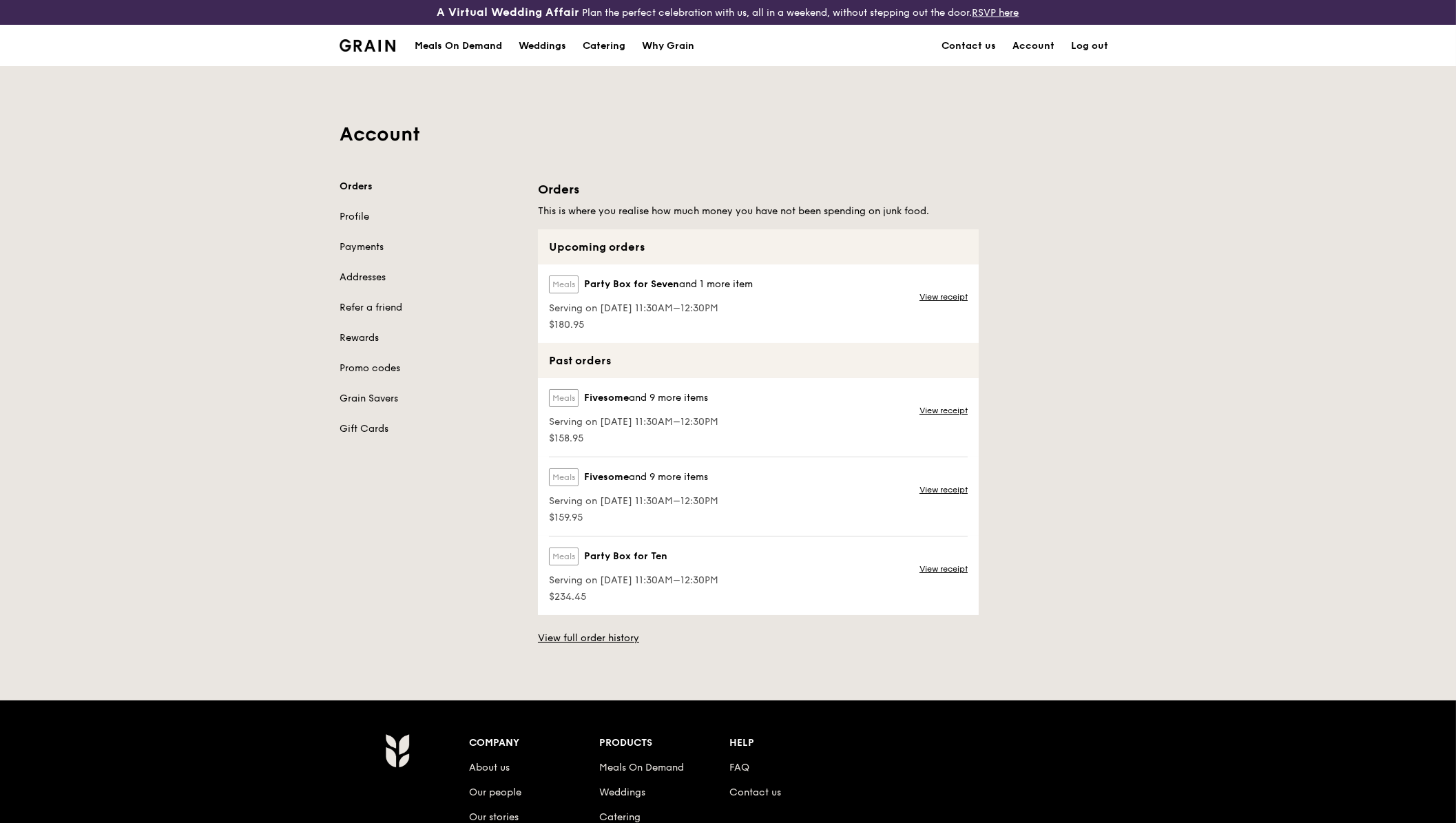
click at [460, 47] on div "Meals On Demand" at bounding box center [458, 46] width 87 height 41
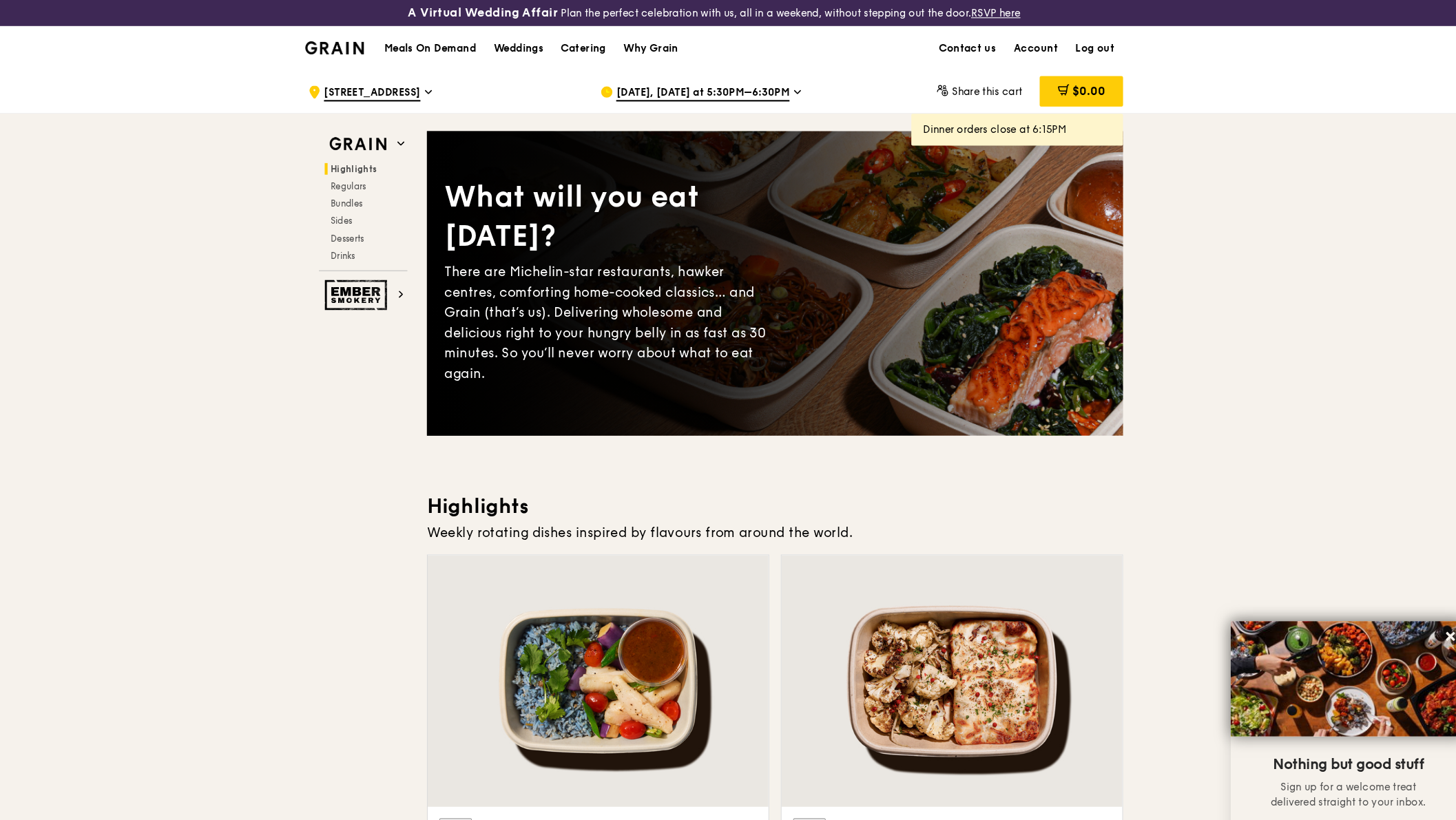
click at [804, 86] on icon at bounding box center [807, 88] width 7 height 13
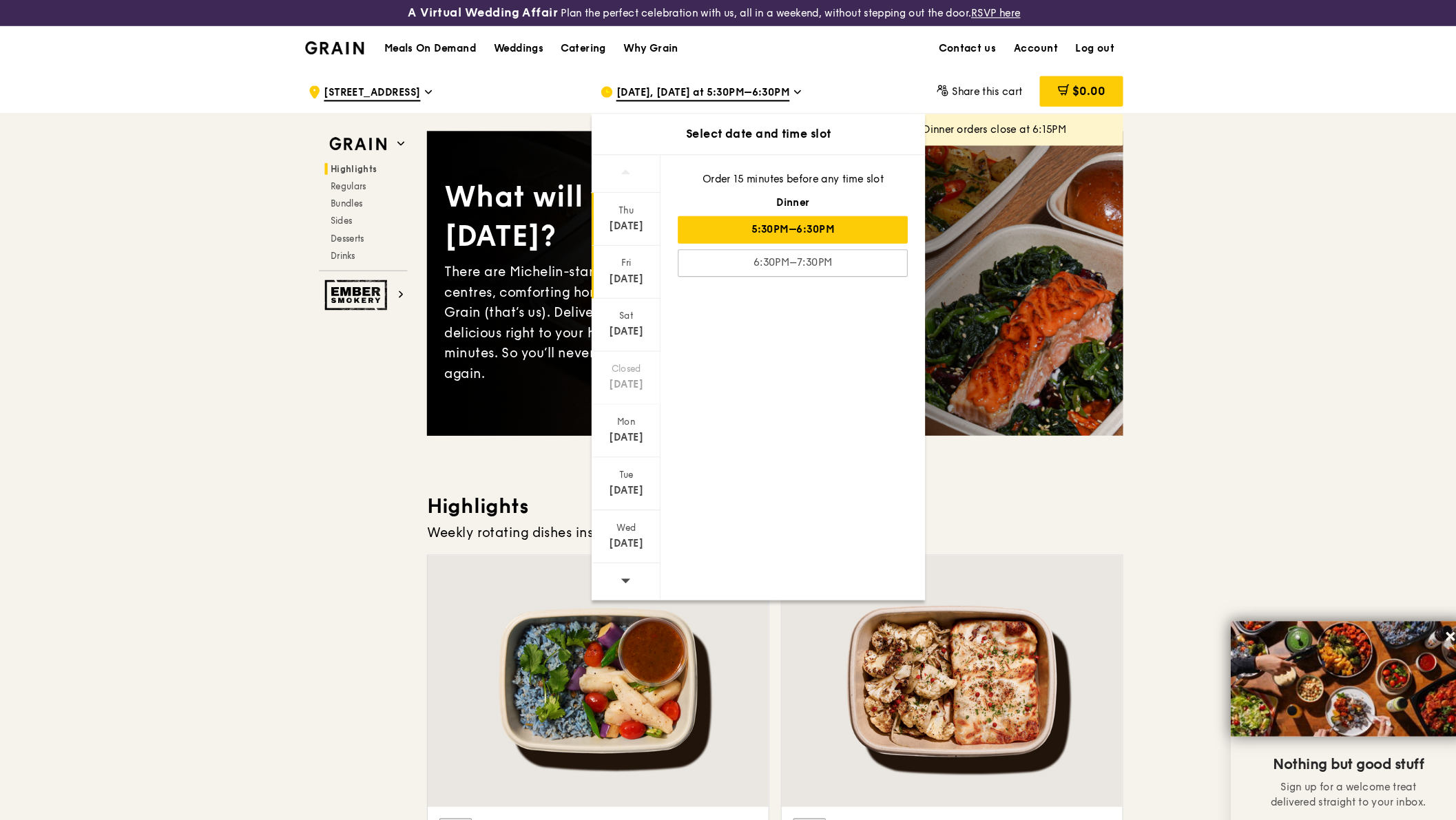
click at [613, 258] on div "[DATE]" at bounding box center [644, 265] width 61 height 14
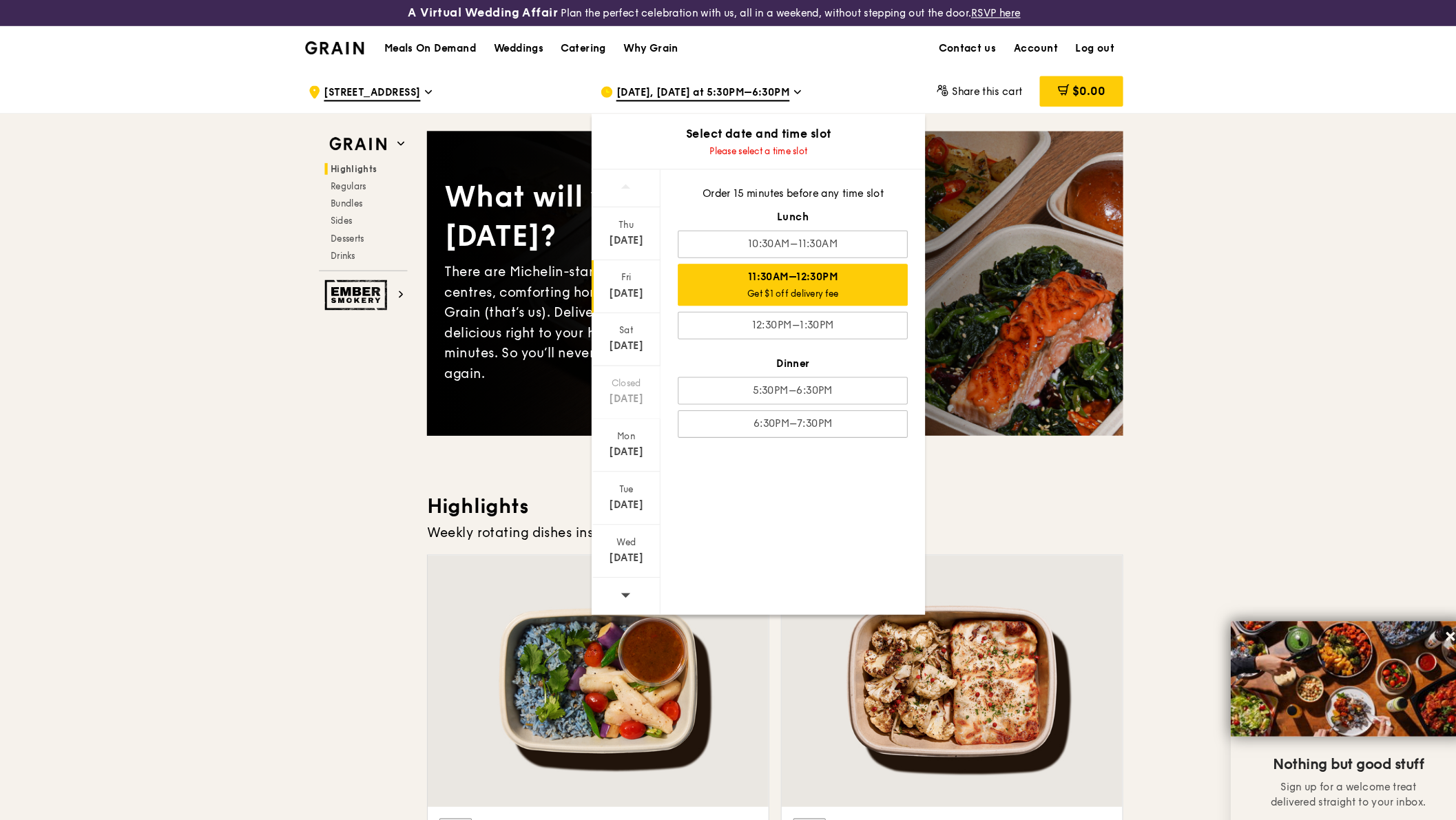
click at [700, 279] on div "Get $1 off delivery fee" at bounding box center [802, 279] width 206 height 11
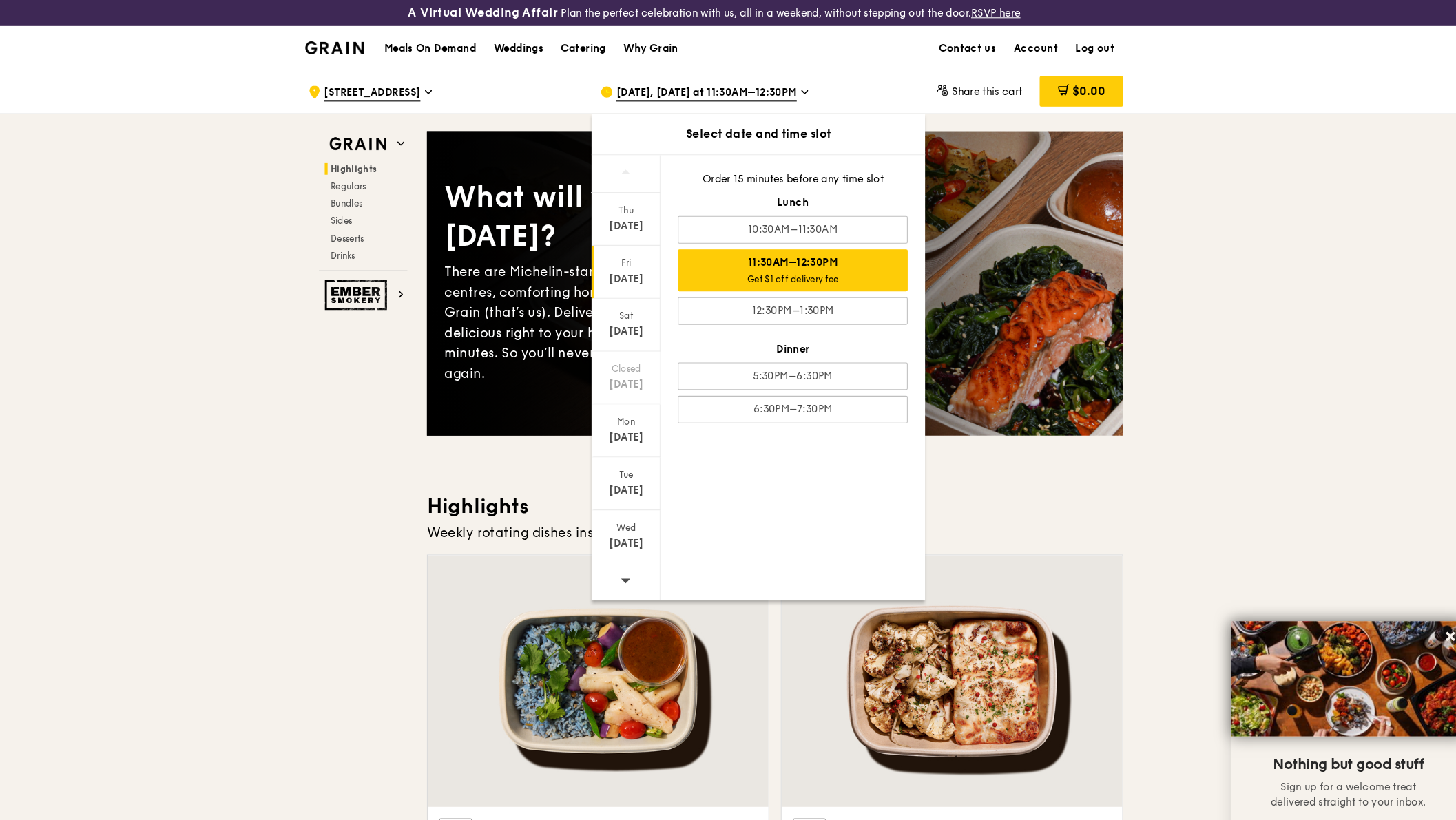
click at [807, 260] on div "Get $1 off delivery fee" at bounding box center [802, 265] width 206 height 11
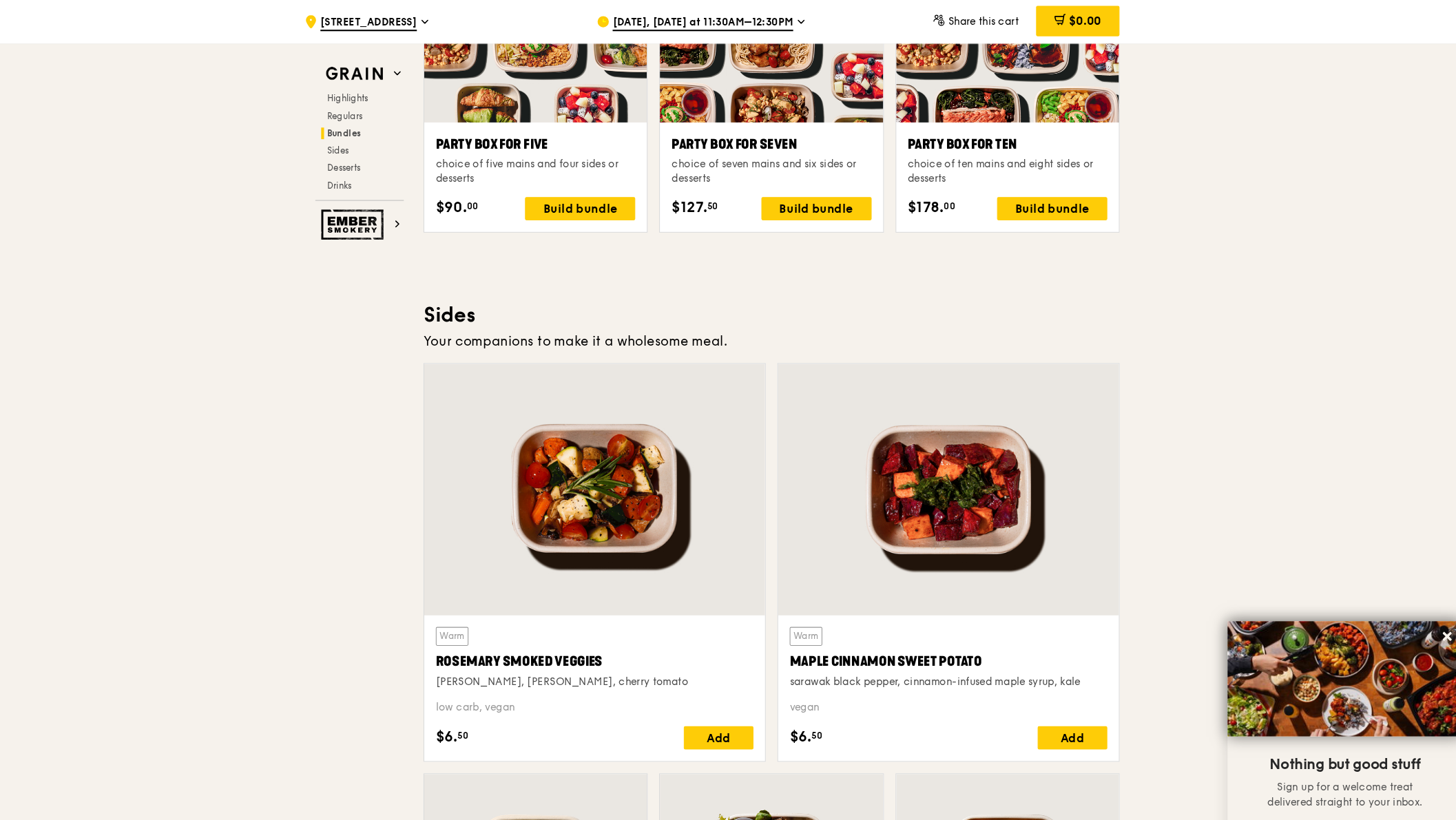
scroll to position [2862, 0]
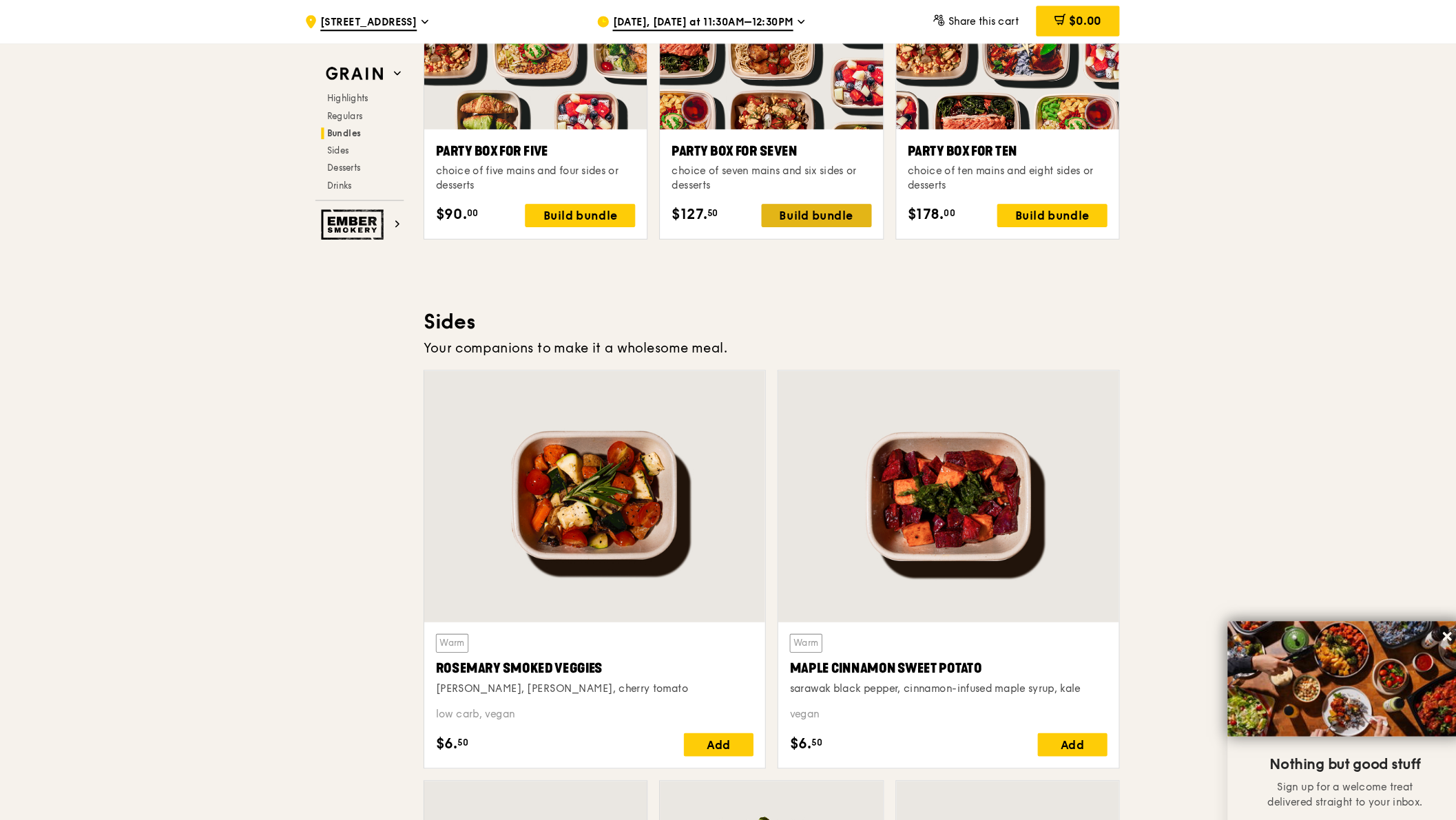
click at [781, 197] on div "Build bundle" at bounding box center [829, 205] width 105 height 22
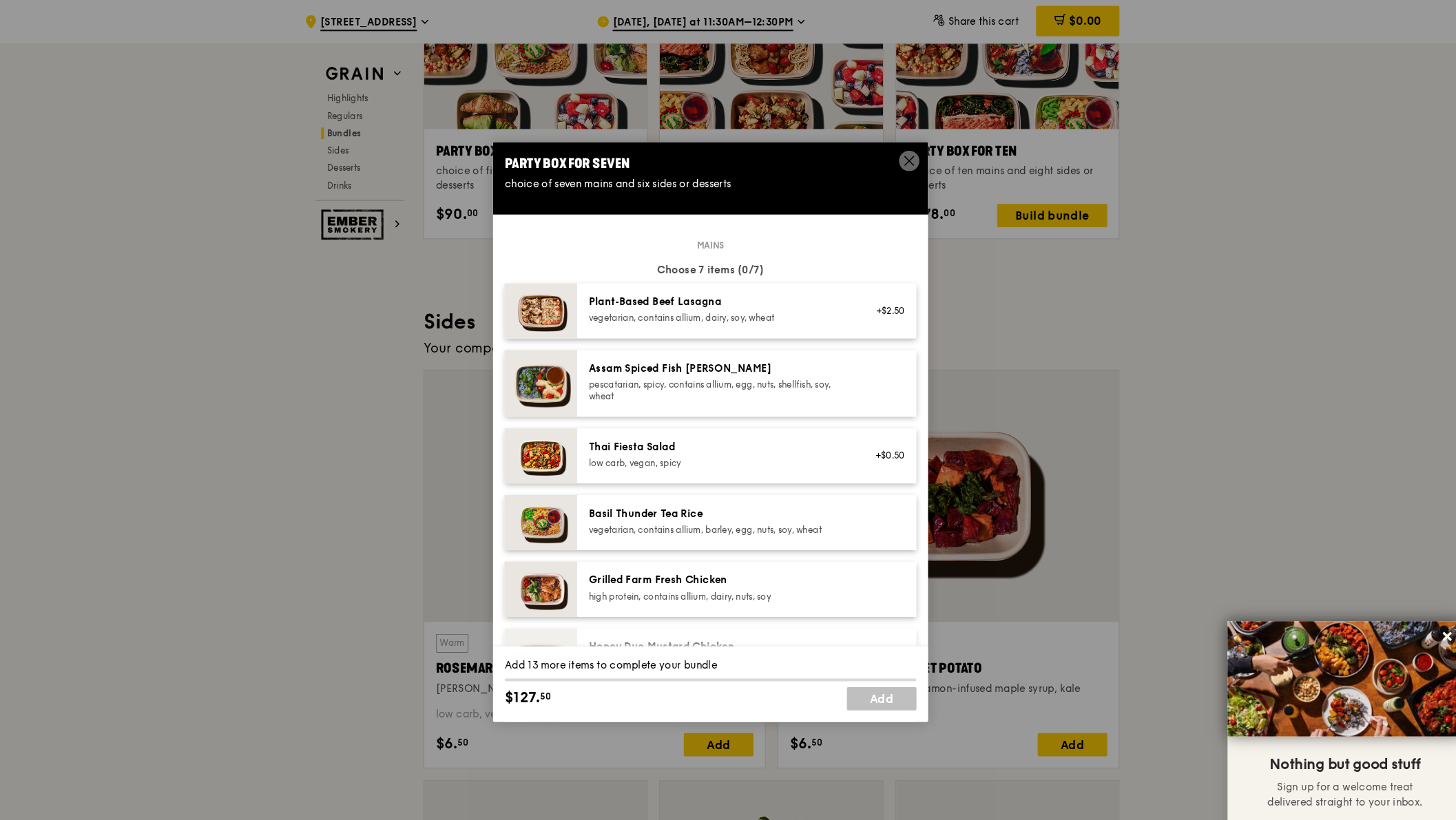
click at [706, 382] on div "pescatarian, spicy, contains allium, egg, nuts, shellfish, soy, wheat" at bounding box center [735, 371] width 247 height 22
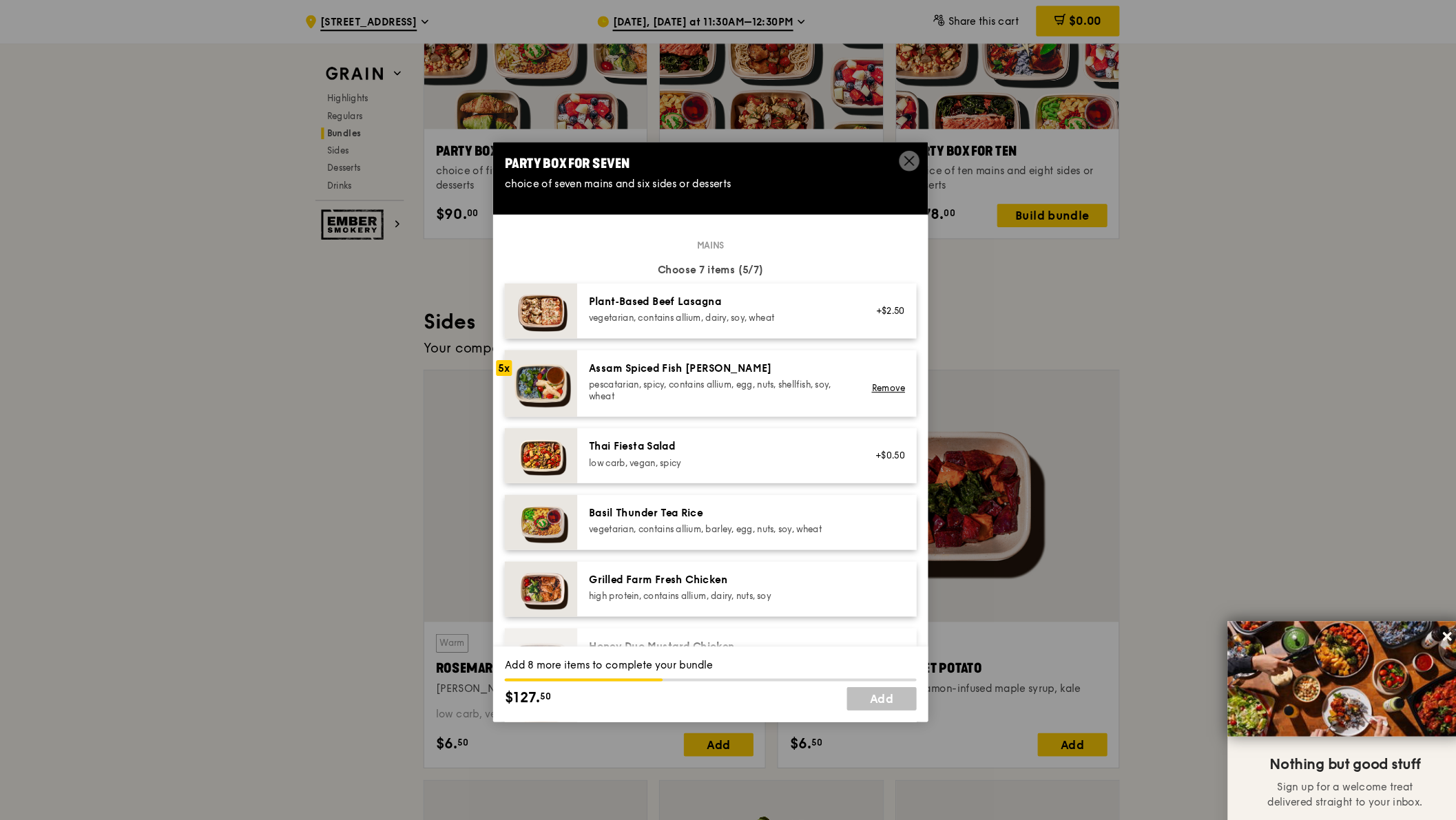
click at [706, 382] on div "pescatarian, spicy, contains allium, egg, nuts, shellfish, soy, wheat" at bounding box center [735, 371] width 247 height 22
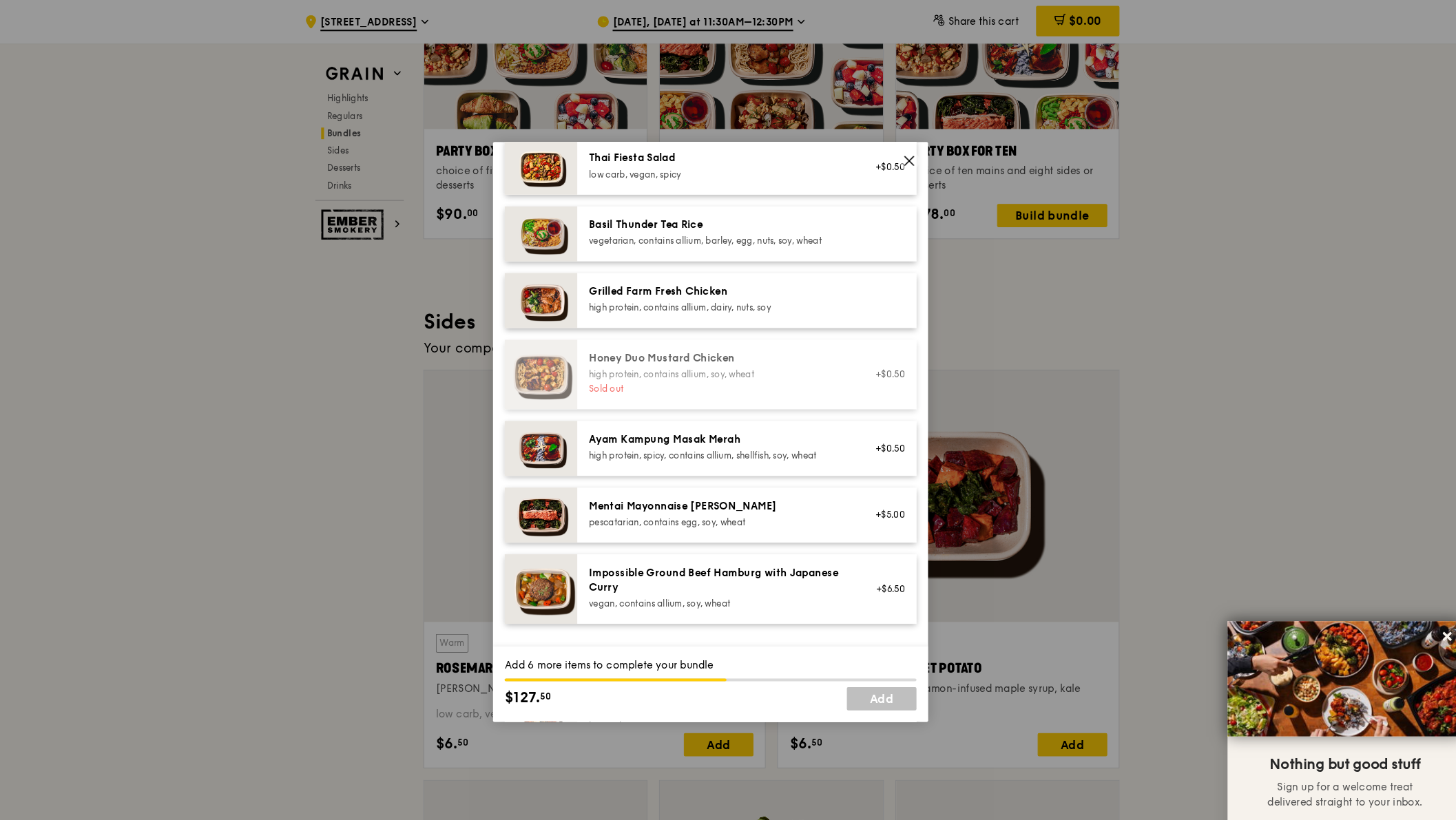
scroll to position [272, 0]
click at [1422, 602] on icon at bounding box center [1428, 605] width 13 height 13
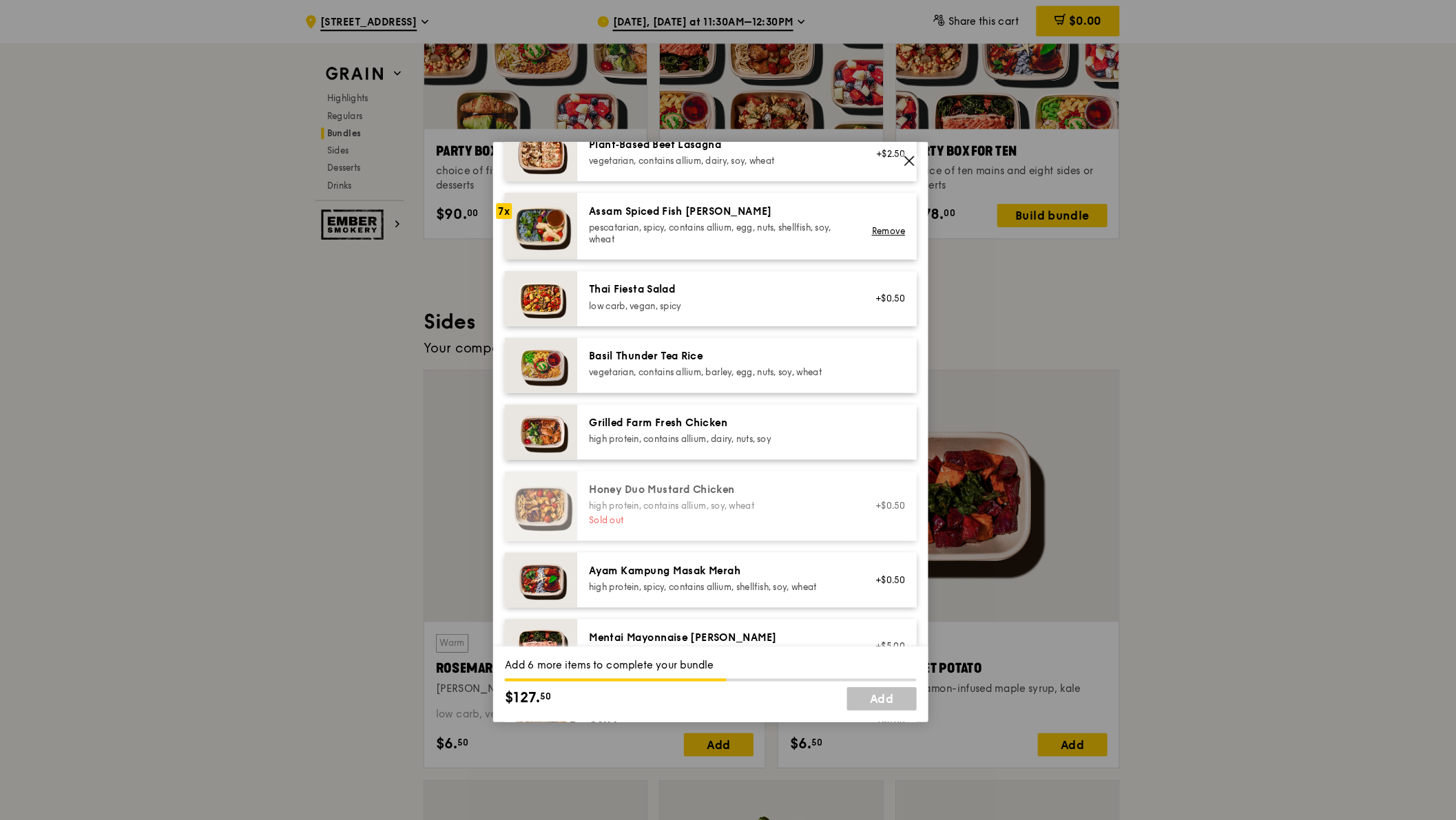
scroll to position [141, 0]
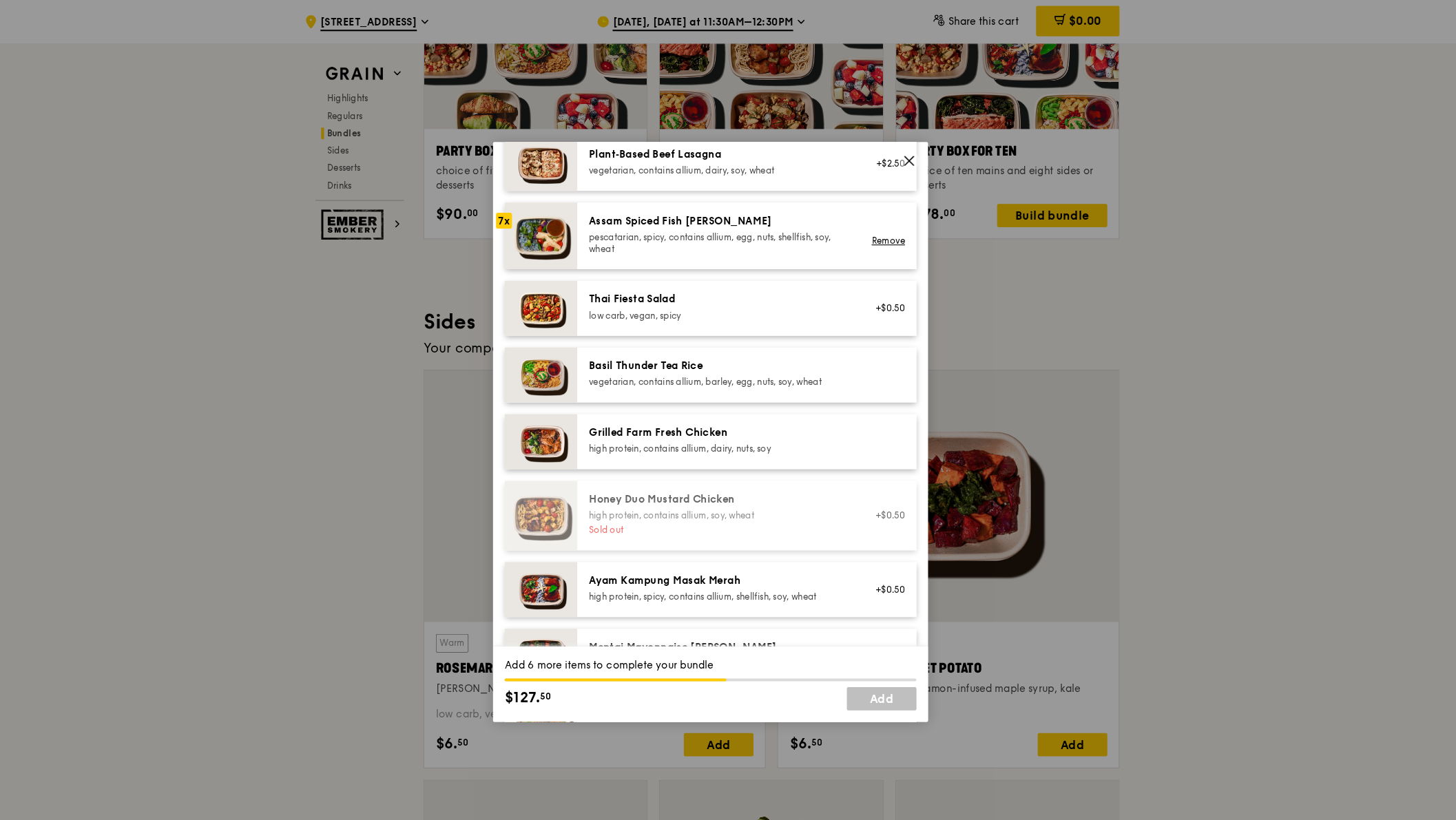
click at [910, 150] on icon at bounding box center [917, 153] width 13 height 13
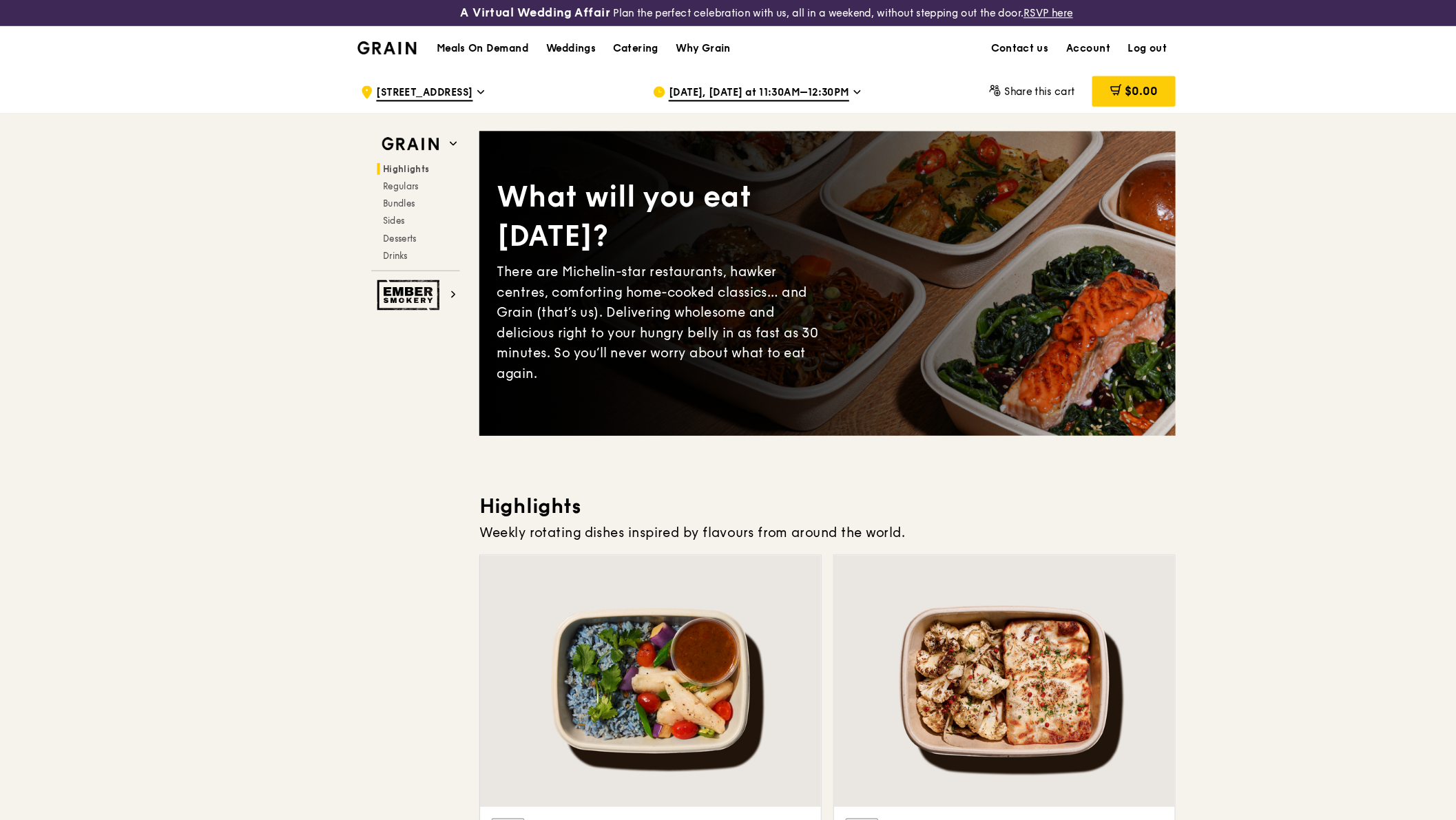
scroll to position [0, 0]
click at [1034, 45] on link "Account" at bounding box center [1034, 46] width 59 height 41
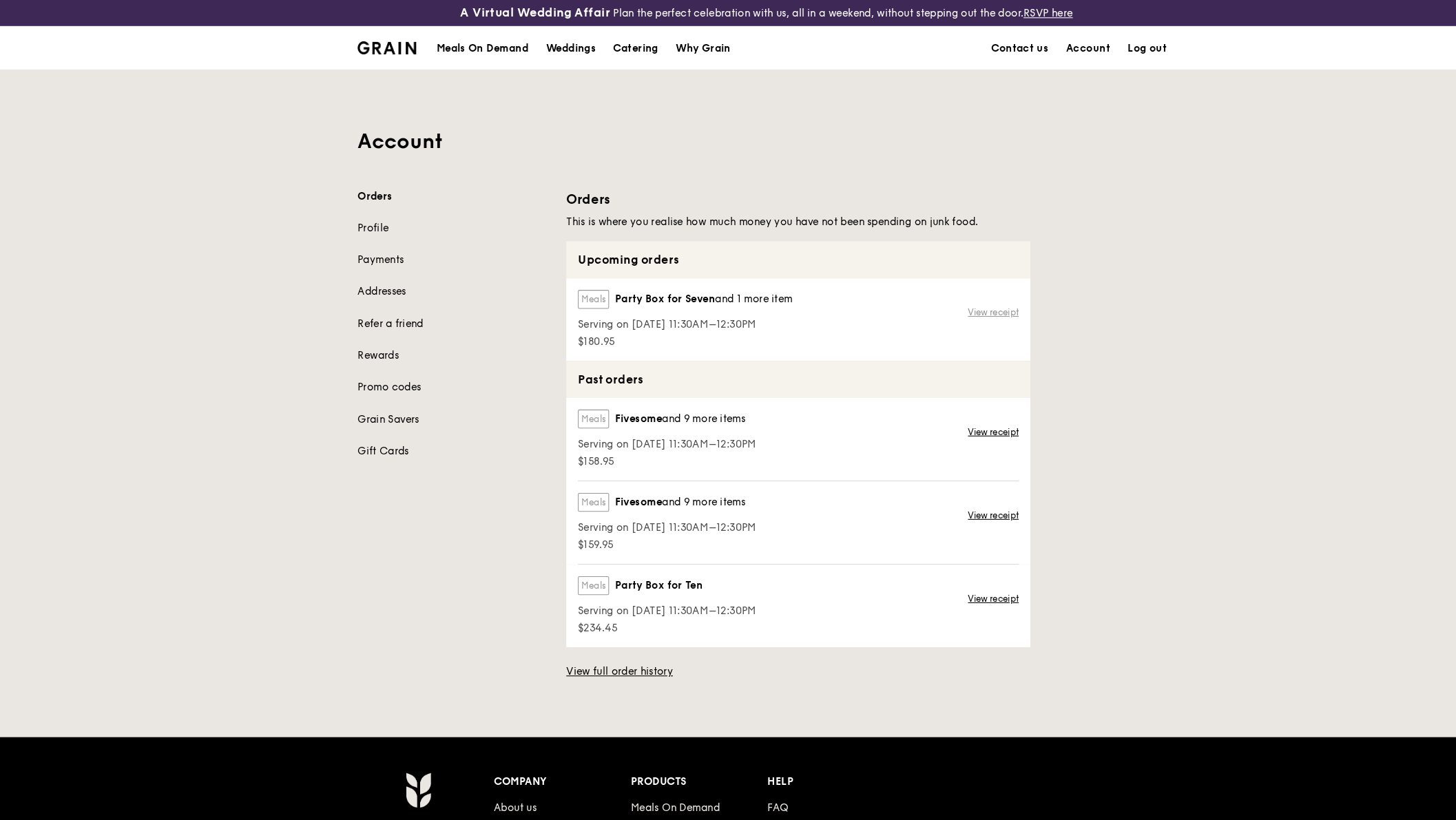
click at [940, 293] on link "View receipt" at bounding box center [943, 297] width 48 height 11
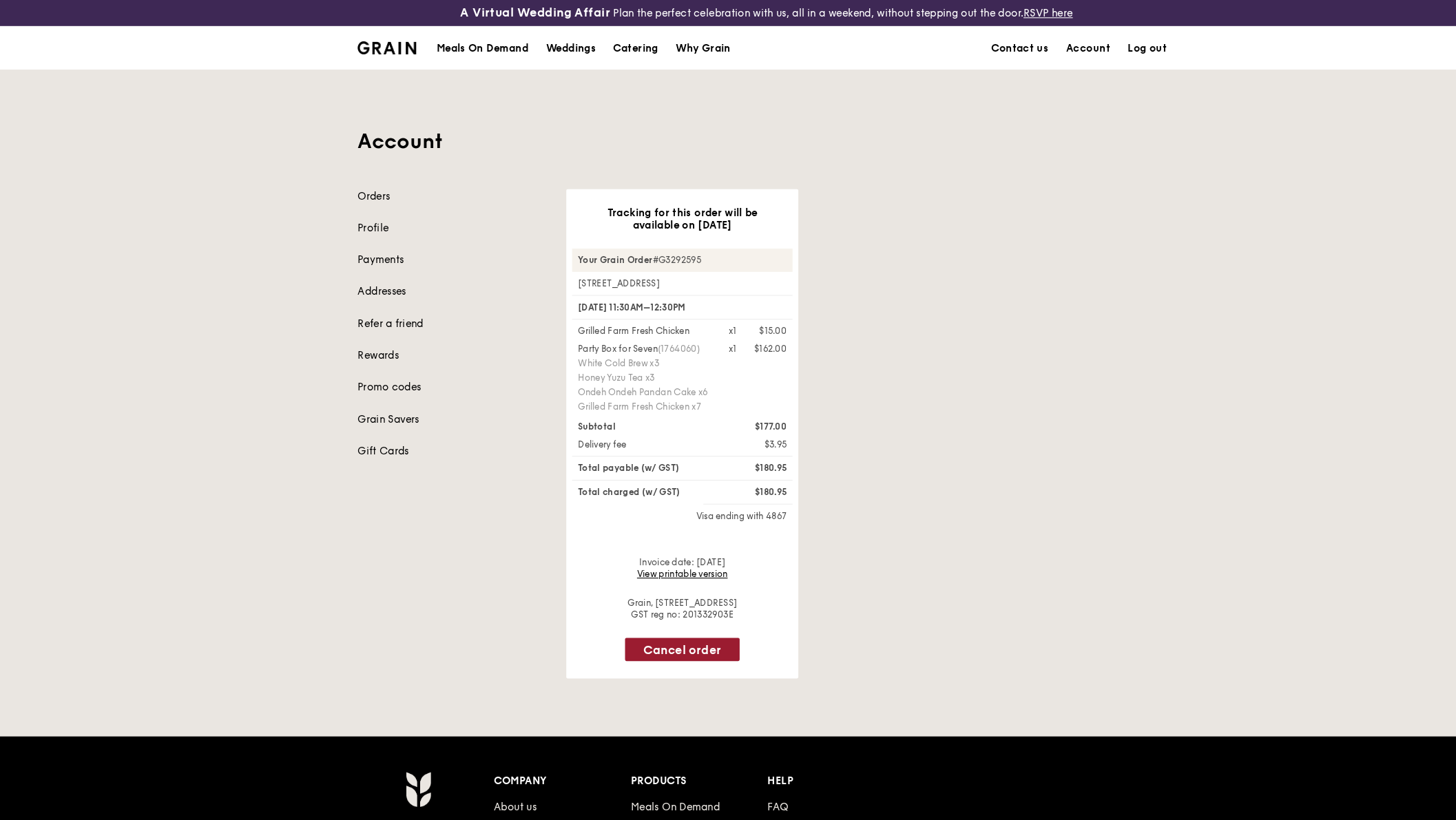
click at [661, 606] on button "Cancel order" at bounding box center [648, 617] width 109 height 22
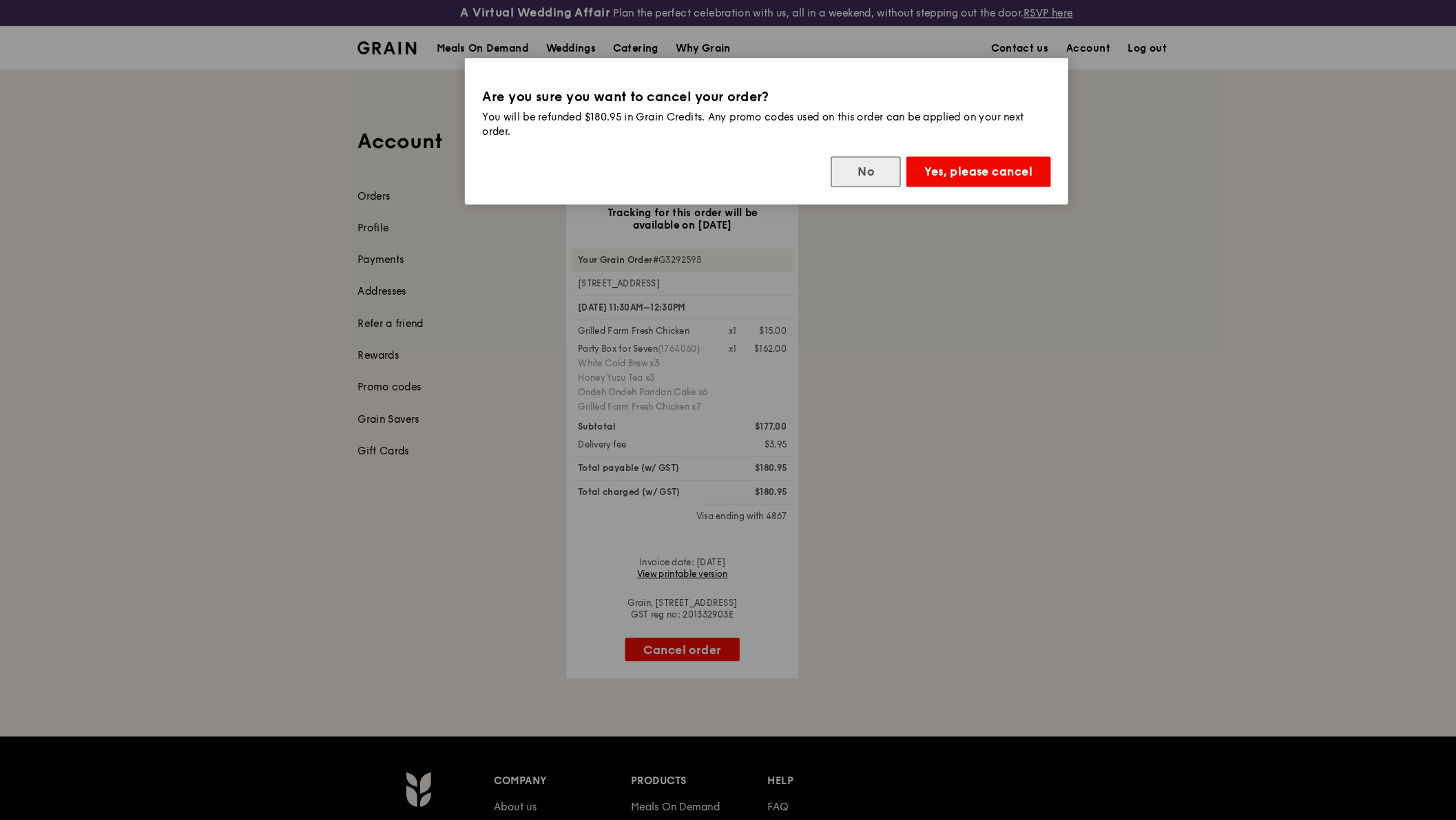
click at [822, 164] on button "No" at bounding box center [822, 163] width 66 height 29
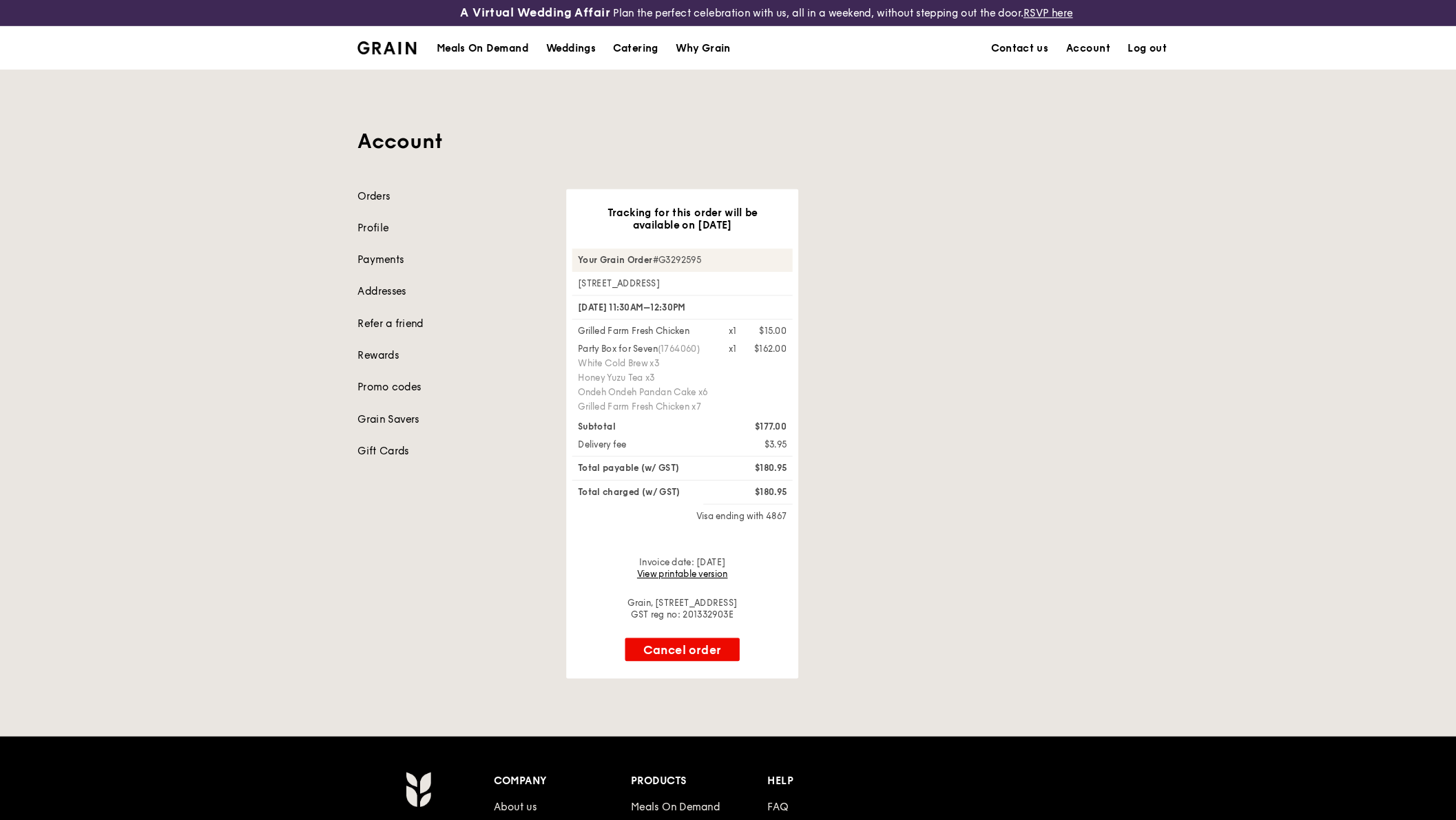
click at [486, 47] on div "Meals On Demand" at bounding box center [458, 46] width 87 height 41
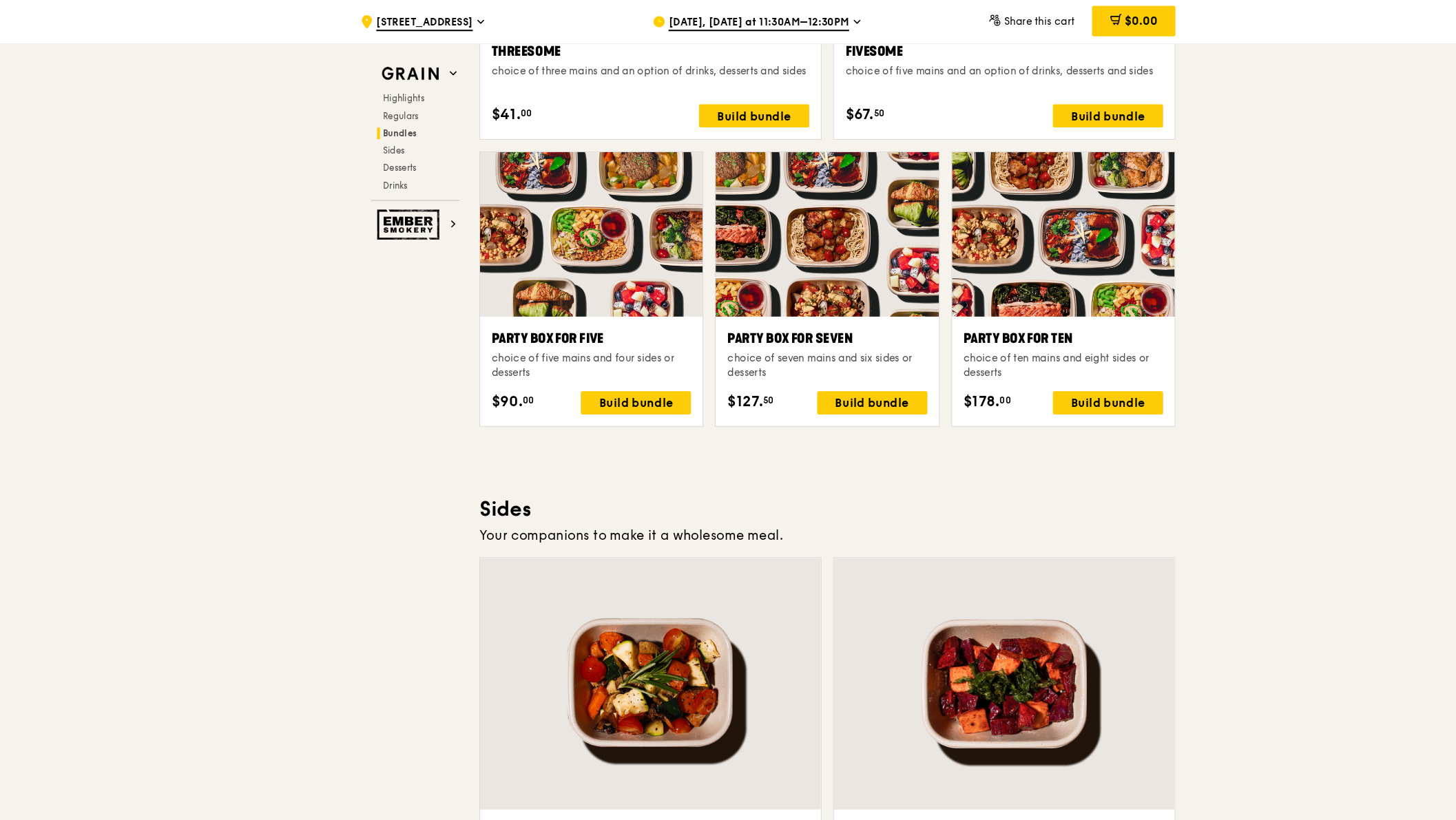
scroll to position [2682, 0]
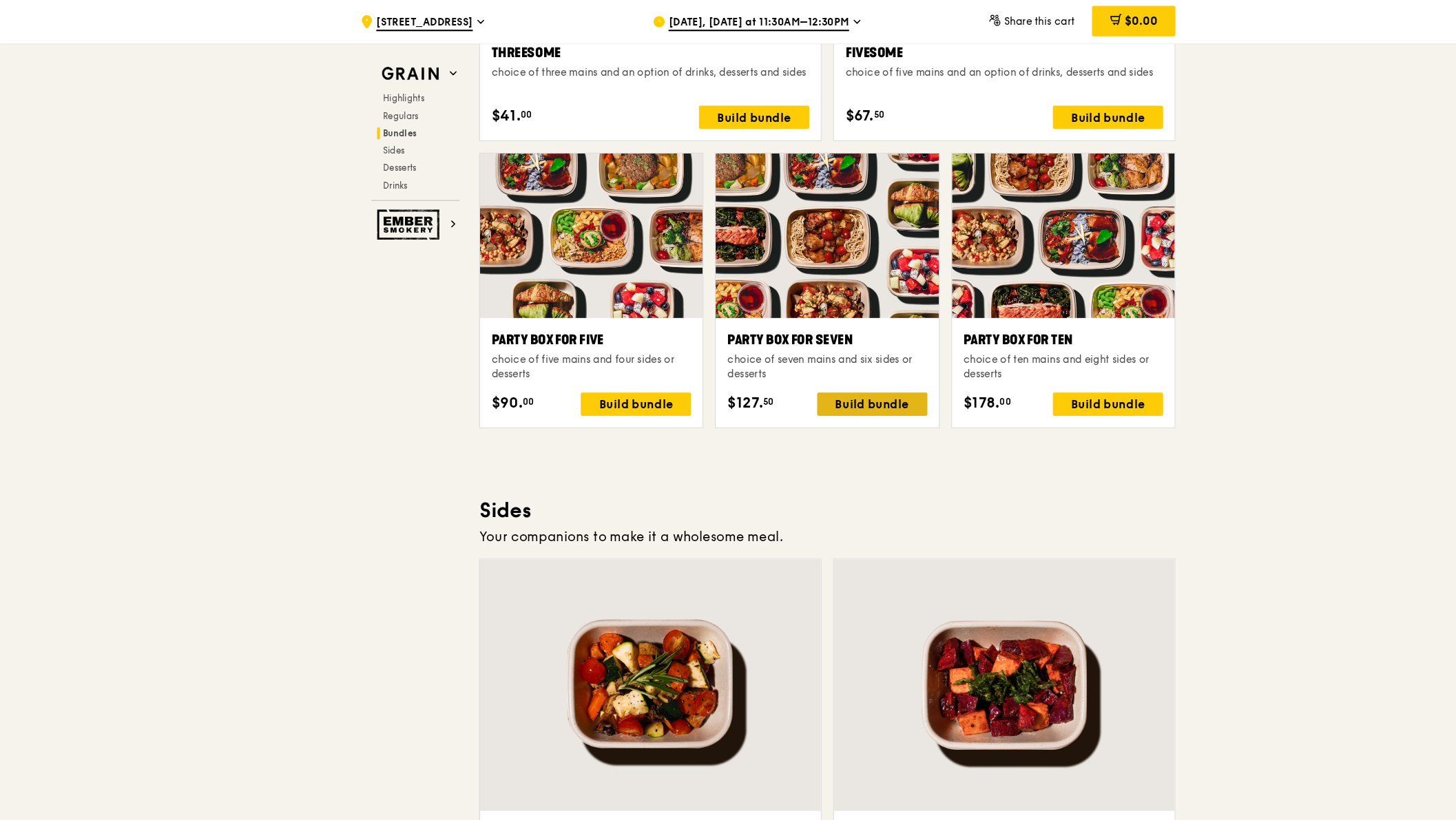
click at [827, 387] on div "Build bundle" at bounding box center [829, 385] width 105 height 22
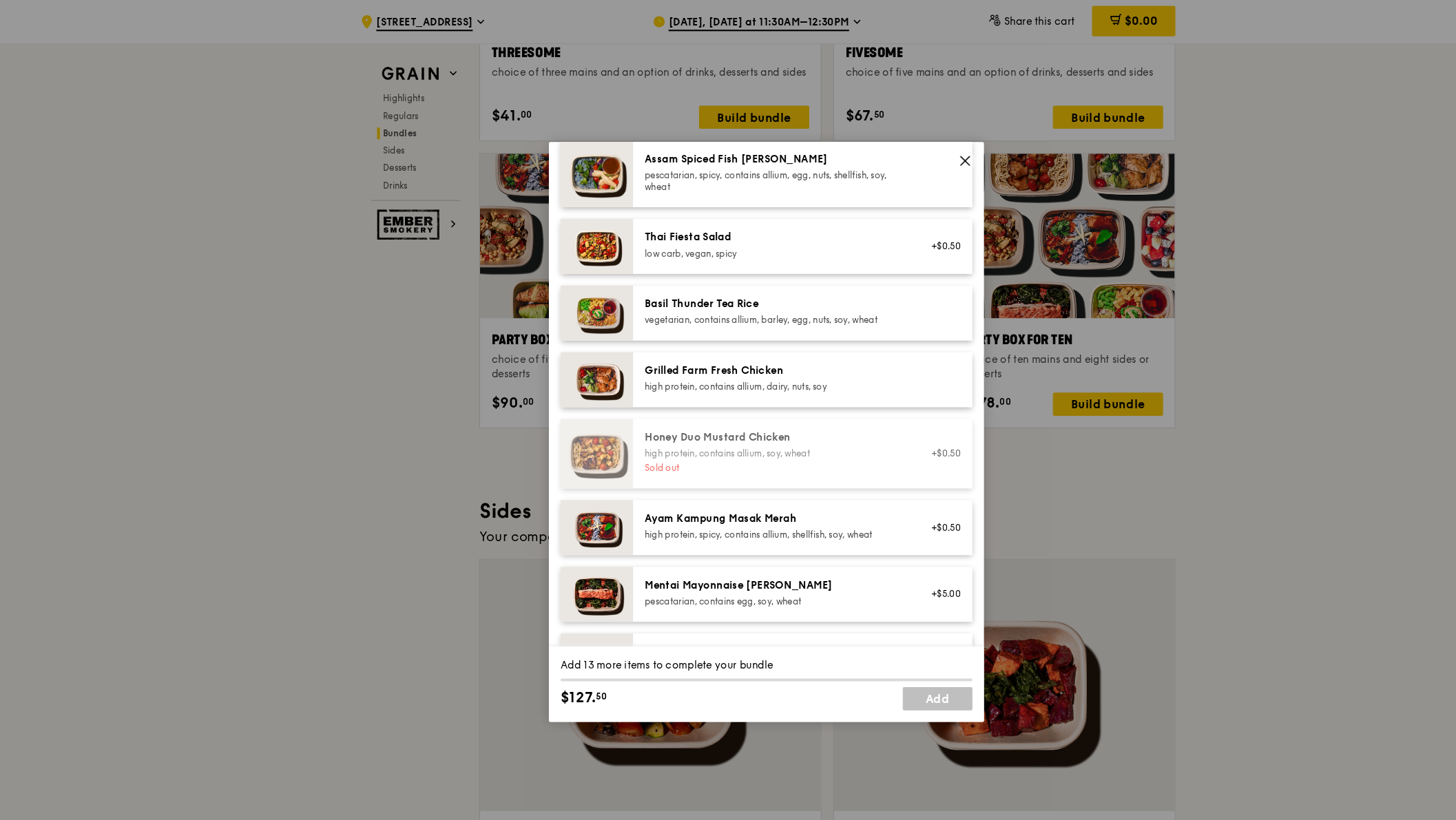
scroll to position [157, 0]
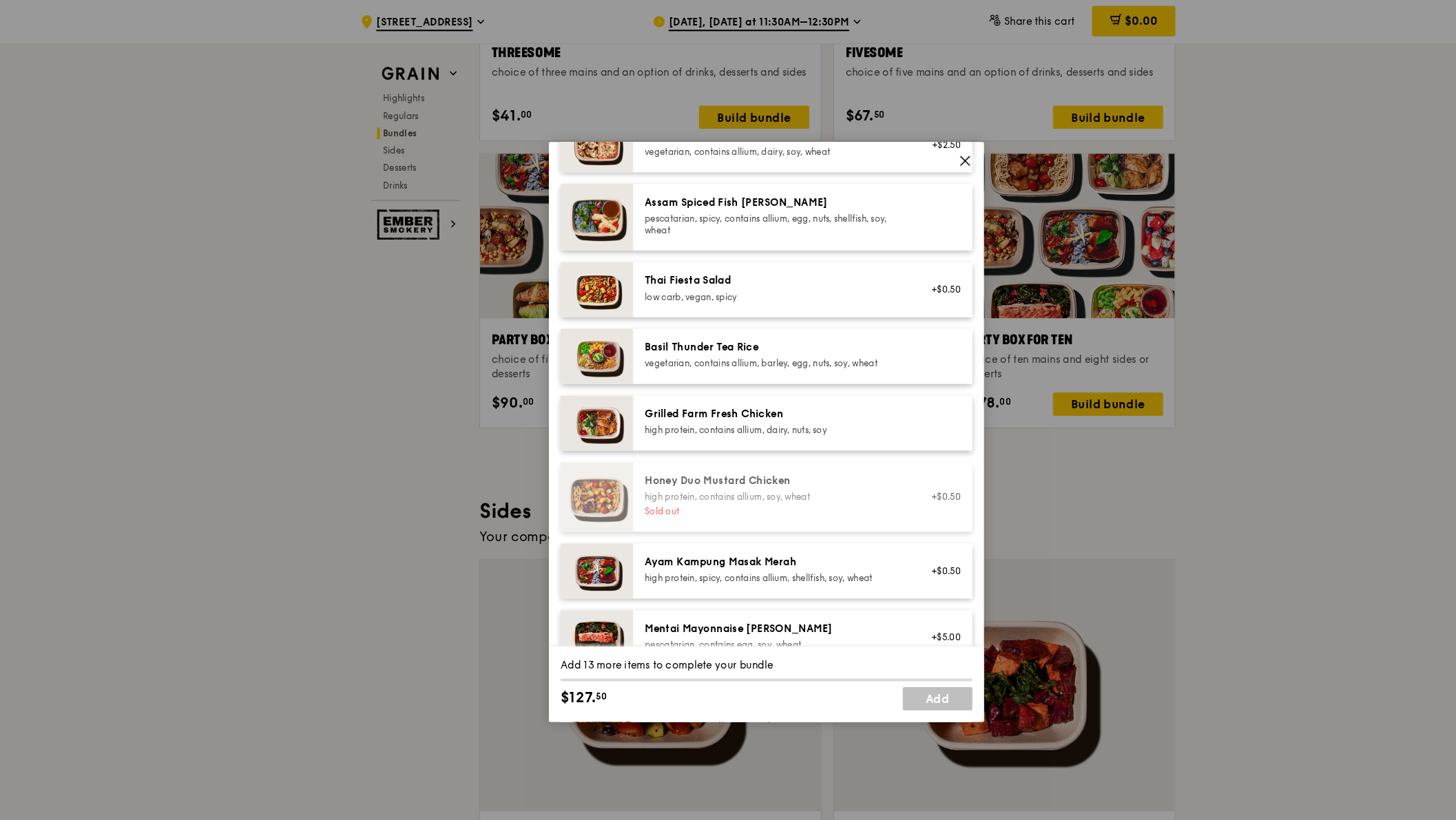
click at [911, 148] on icon at bounding box center [917, 153] width 13 height 13
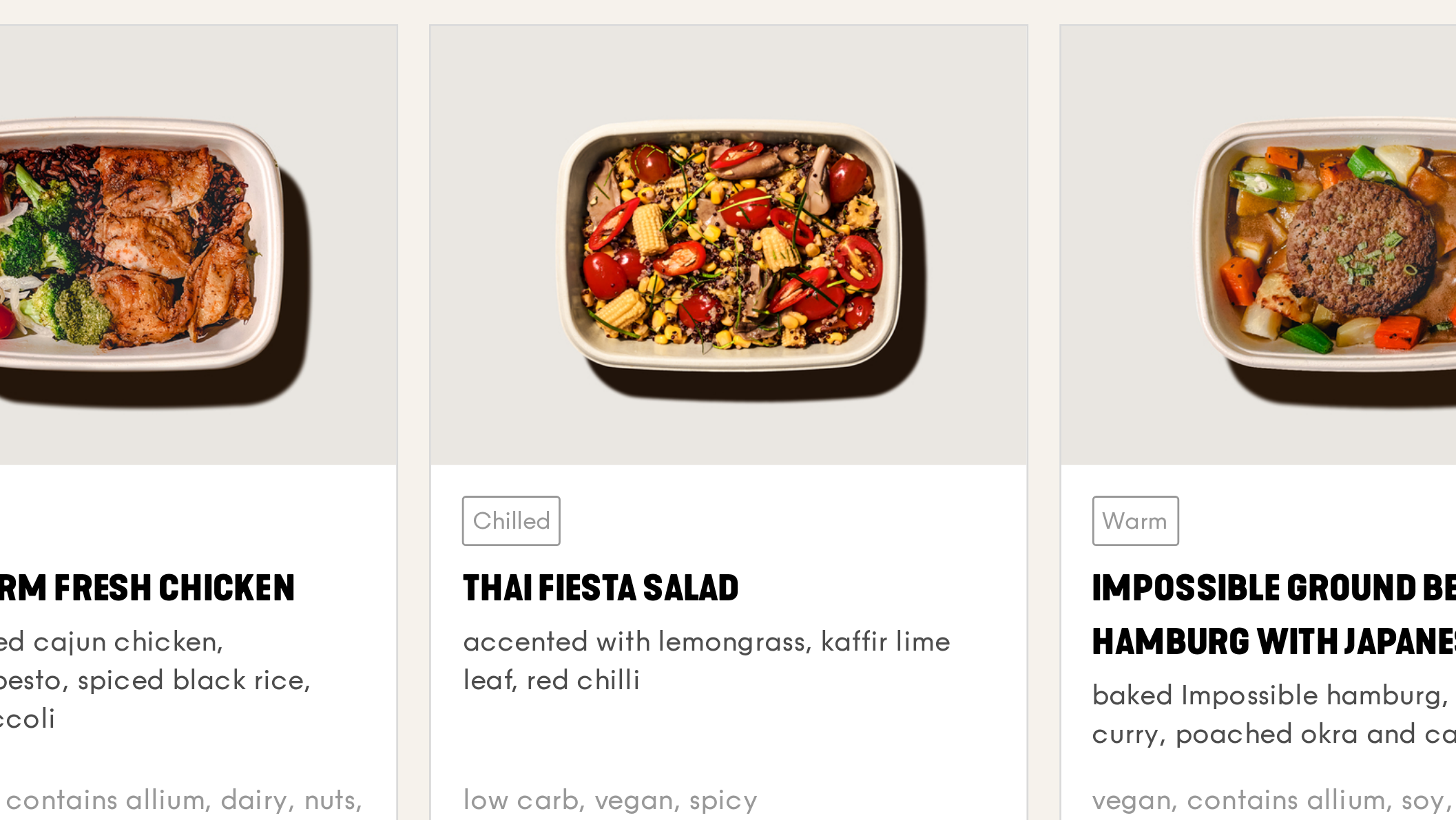
scroll to position [1182, 0]
